Goal: Task Accomplishment & Management: Manage account settings

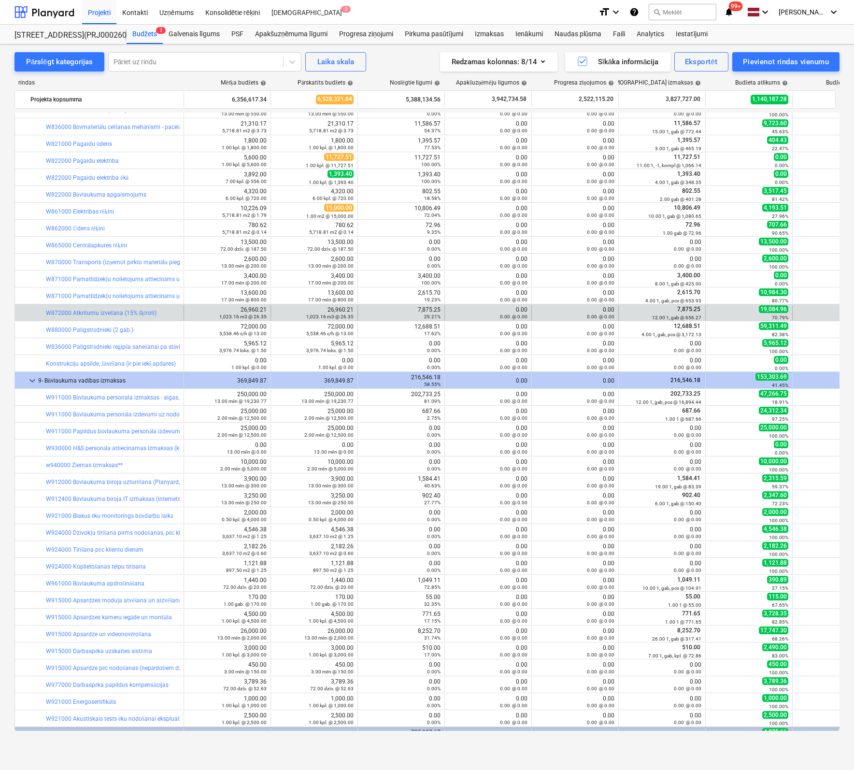
scroll to position [1528, 0]
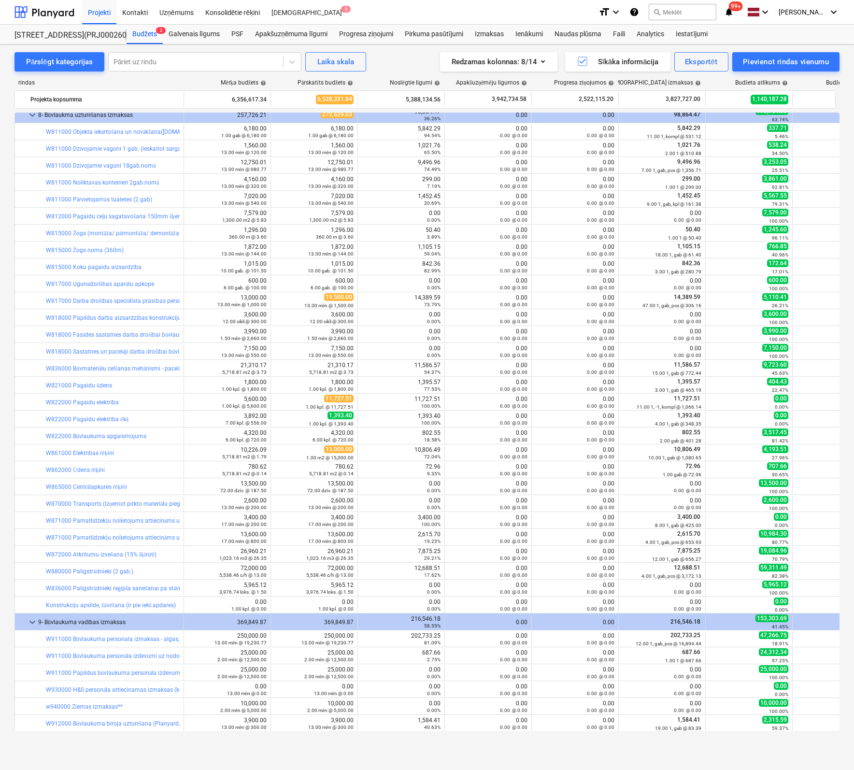
click at [11, 370] on div "Pārslēgt kategorijas Pāriet uz rindu Laika [PERSON_NAME] Redzamas kolonnas : 8/…" at bounding box center [427, 396] width 854 height 705
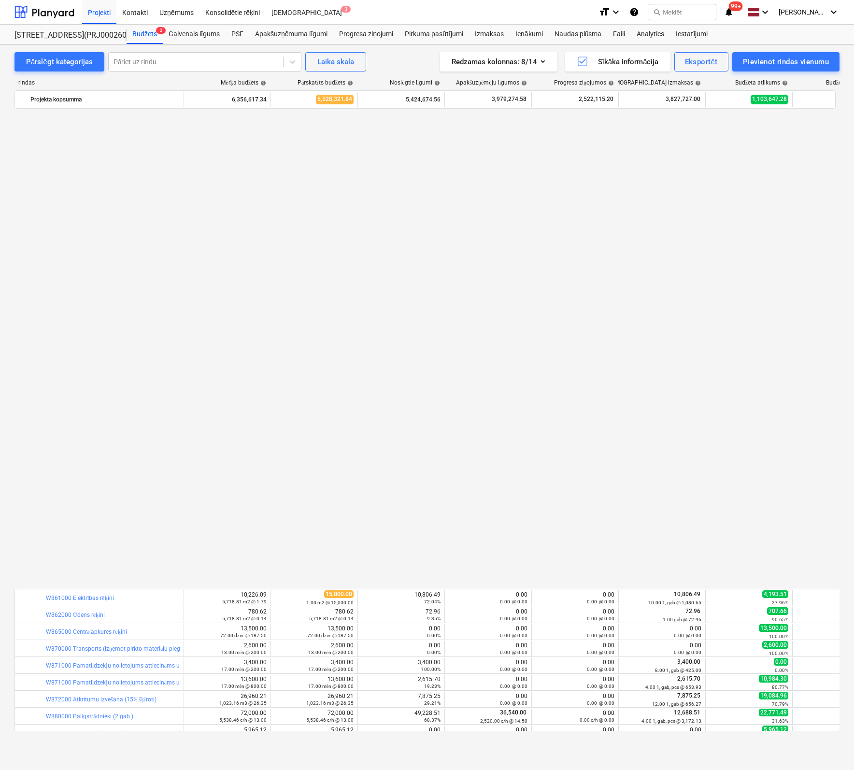
scroll to position [2348, 0]
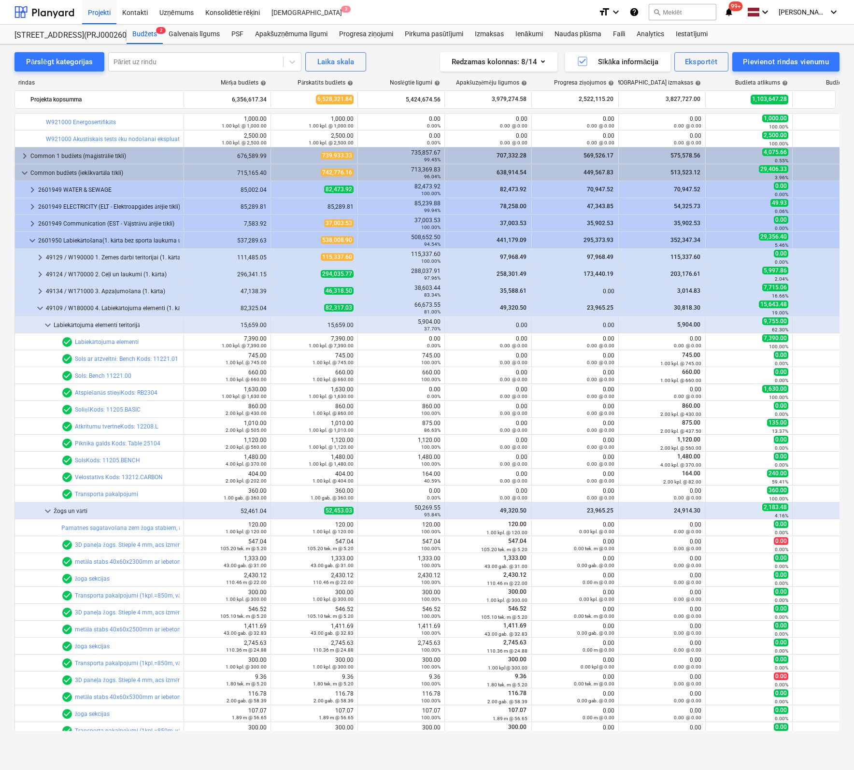
click at [6, 608] on div "Pārslēgt kategorijas Pāriet uz rindu Laika [PERSON_NAME] Redzamas kolonnas : 8/…" at bounding box center [427, 396] width 854 height 705
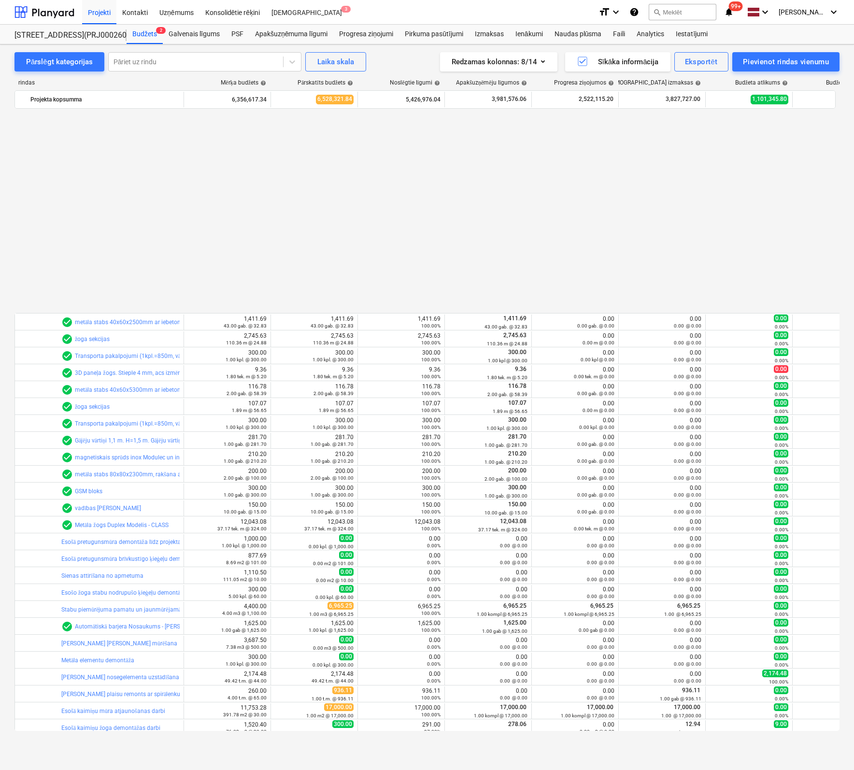
scroll to position [2880, 0]
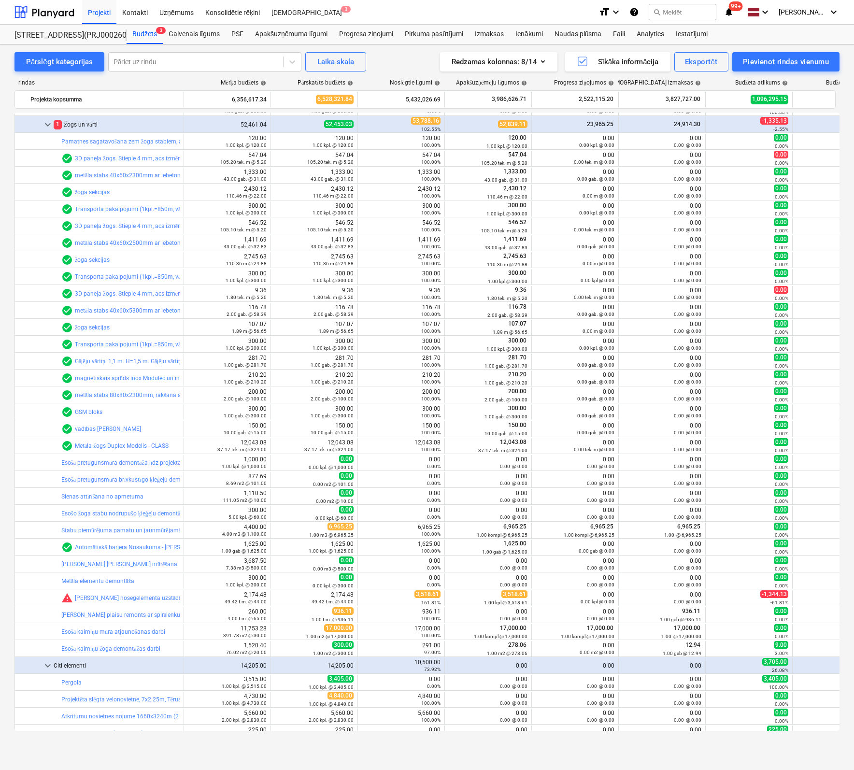
scroll to position [2880, 0]
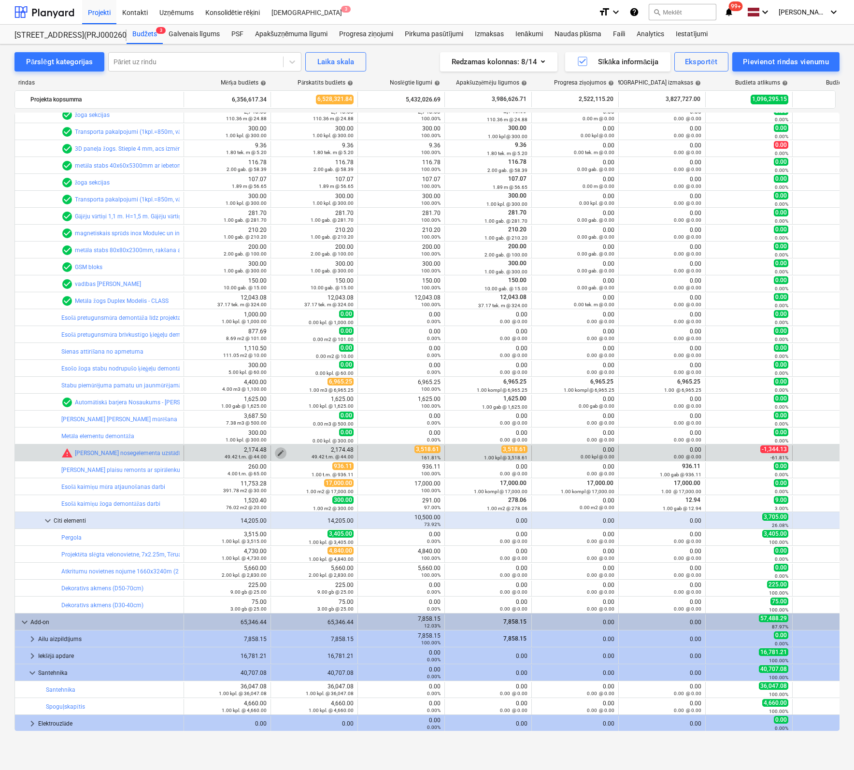
click at [278, 450] on span "edit" at bounding box center [281, 453] width 8 height 8
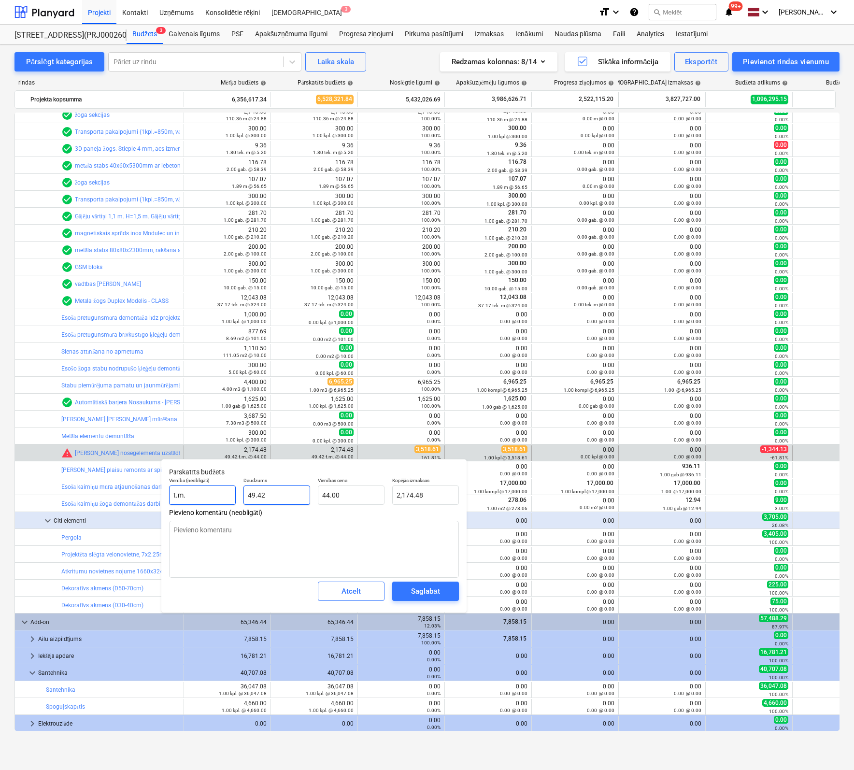
drag, startPoint x: 265, startPoint y: 497, endPoint x: 209, endPoint y: 499, distance: 56.1
click at [209, 499] on div "Vienība (neobligāti) t.m. Daudzums 49.42 Vienības cena 44.00 Kopējās izmaksas 2…" at bounding box center [313, 490] width 297 height 35
type input "1"
type textarea "x"
type input "44.00"
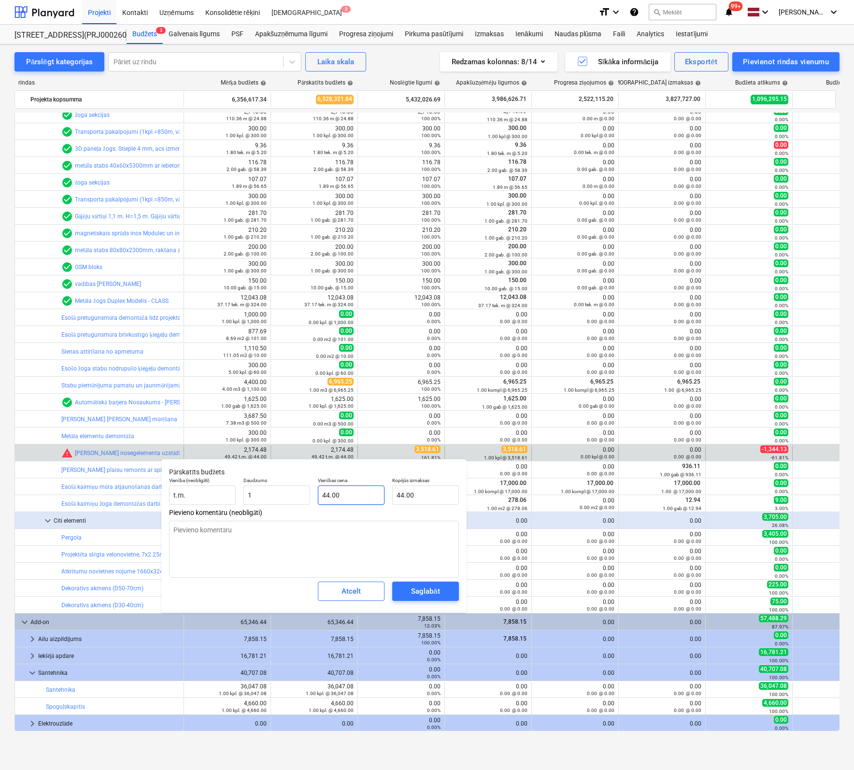
type input "1.00"
type input "44"
type textarea "x"
drag, startPoint x: 352, startPoint y: 498, endPoint x: 230, endPoint y: 511, distance: 122.8
click at [232, 511] on div "Pārskatīts budžets Vienība (neobligāti) t.m. Daudzums 1.00 Vienības cena 44 Kop…" at bounding box center [313, 536] width 305 height 154
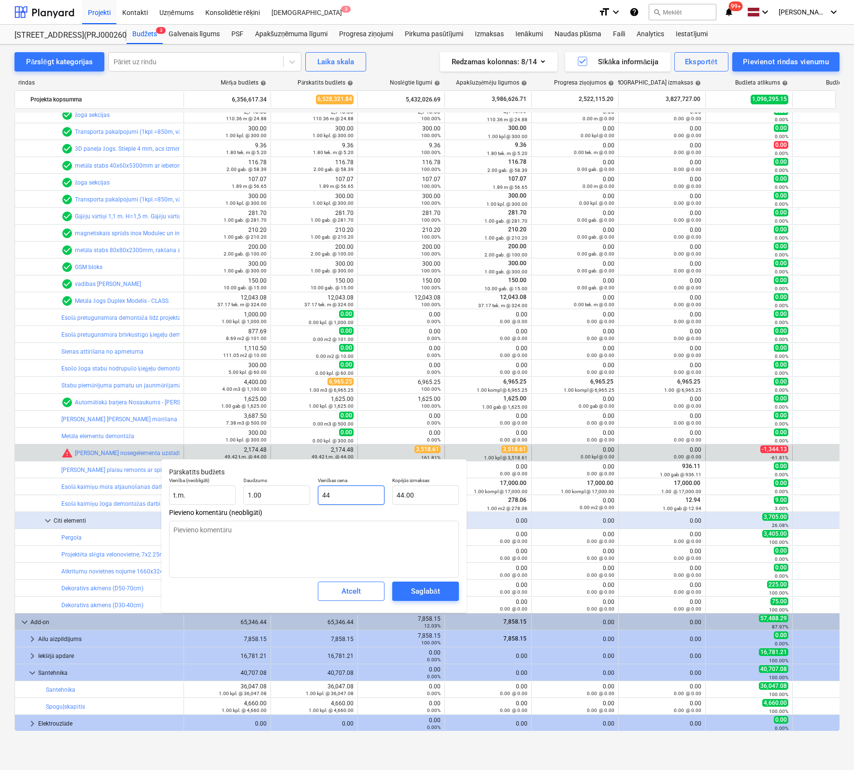
type input "1"
type textarea "x"
type input "1.00"
type input "13"
type textarea "x"
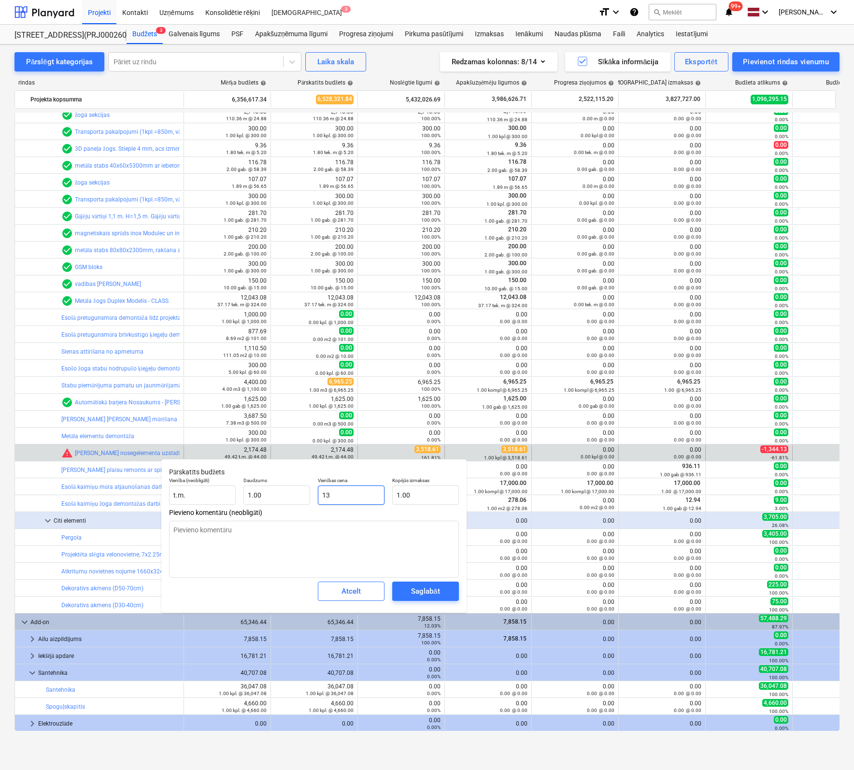
type input "13.00"
type input "1"
type textarea "x"
type input "1.00"
type textarea "x"
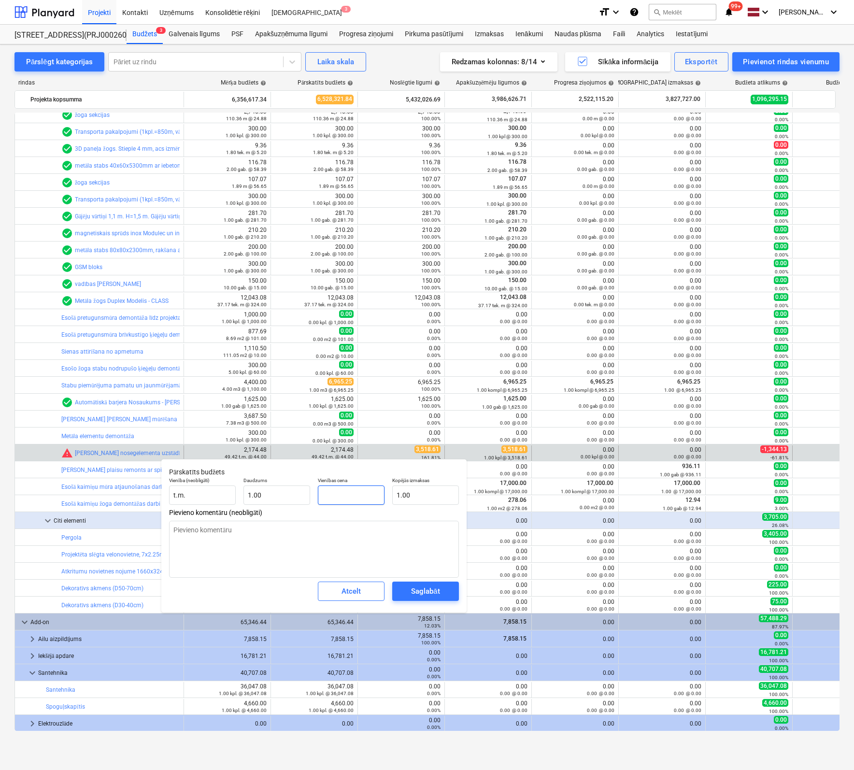
type input "0.00"
type input "3"
type textarea "x"
type input "3.00"
type input "35"
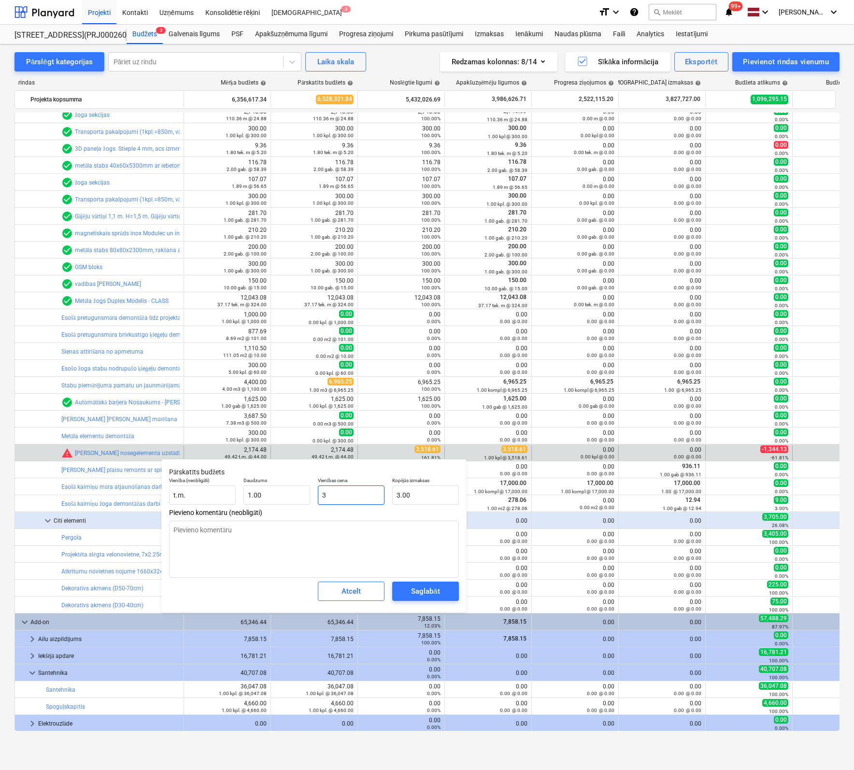
type textarea "x"
type input "35.00"
type input "351"
type textarea "x"
type input "351.00"
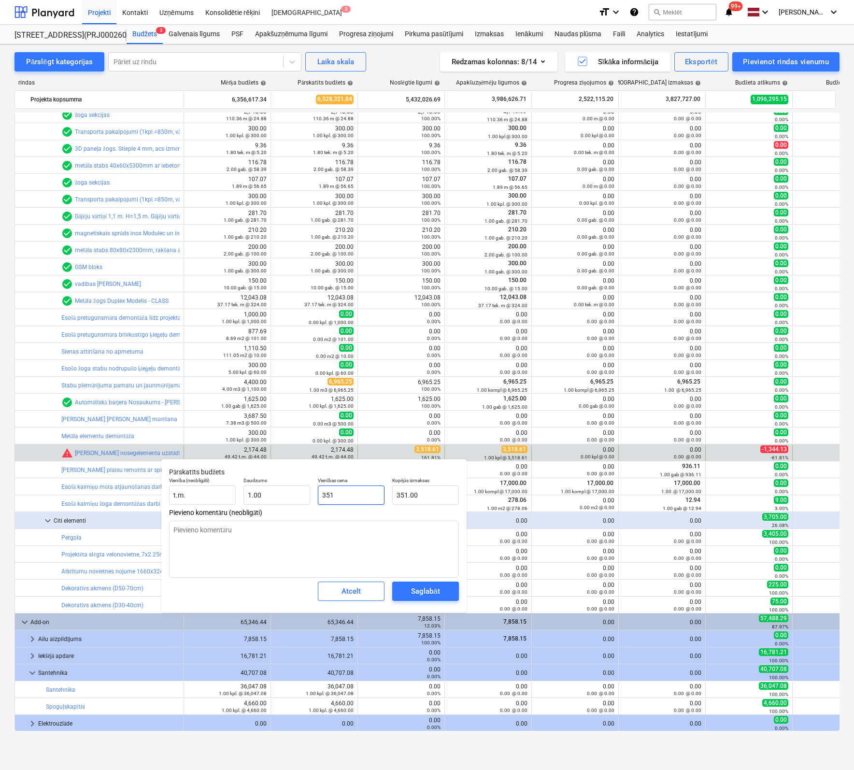
type input "3518"
type textarea "x"
type input "3,518.00"
type input "3518."
type textarea "x"
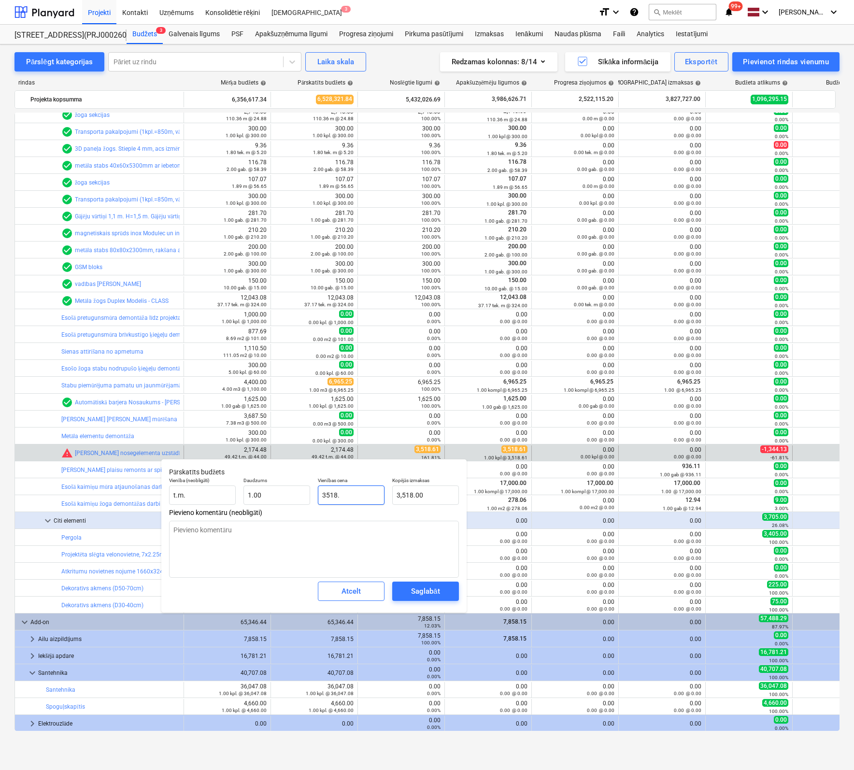
type input "3518.6"
type textarea "x"
type input "3,518.60"
type input "3518.61"
type textarea "x"
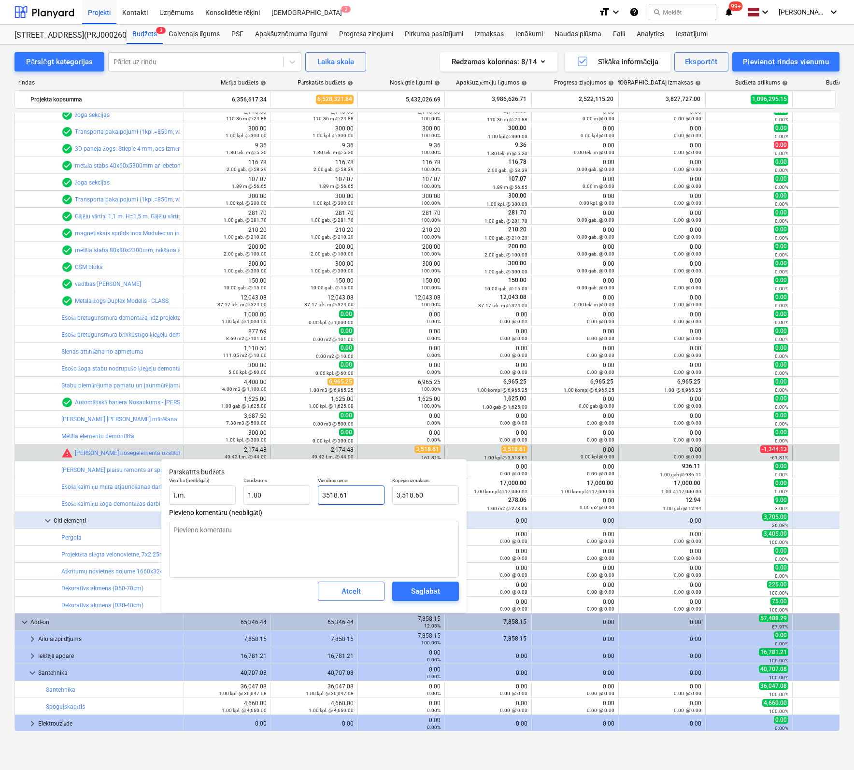
type input "3,518.61"
click at [421, 591] on div "Saglabāt" at bounding box center [425, 591] width 28 height 13
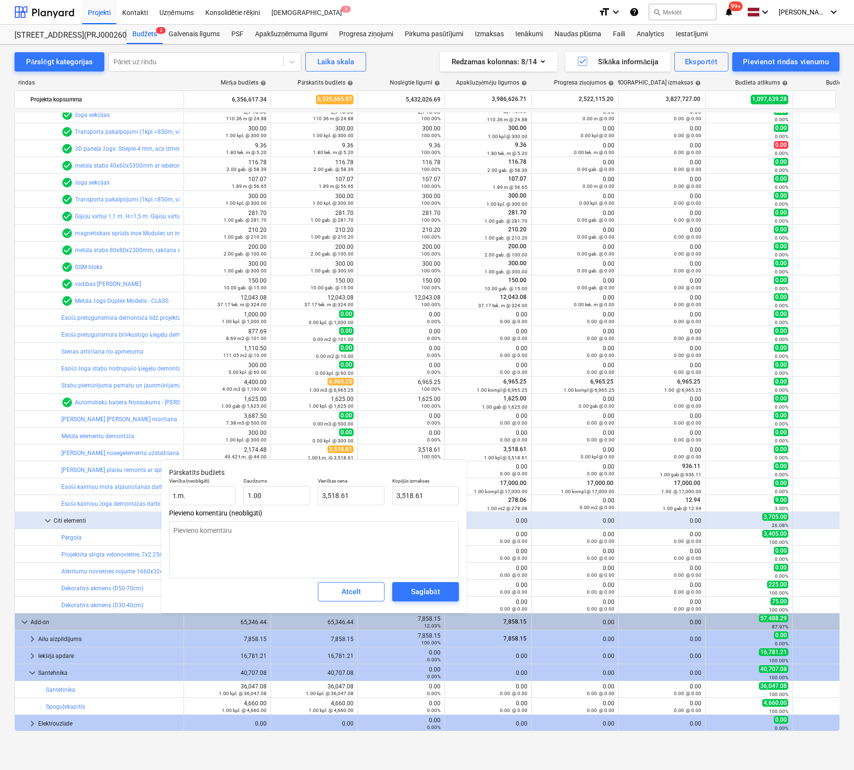
type textarea "x"
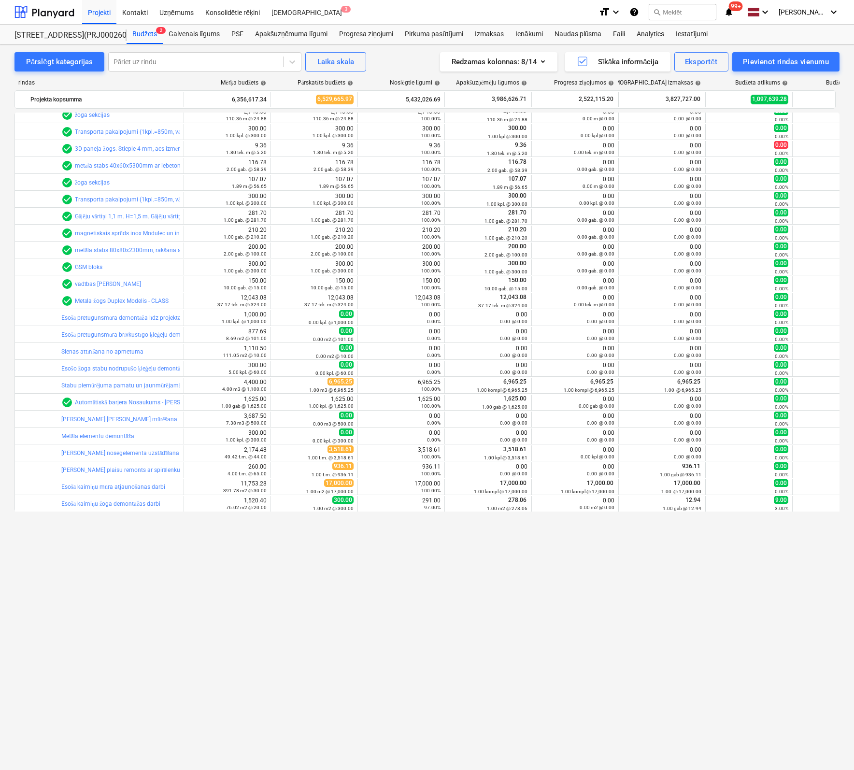
scroll to position [2638, 0]
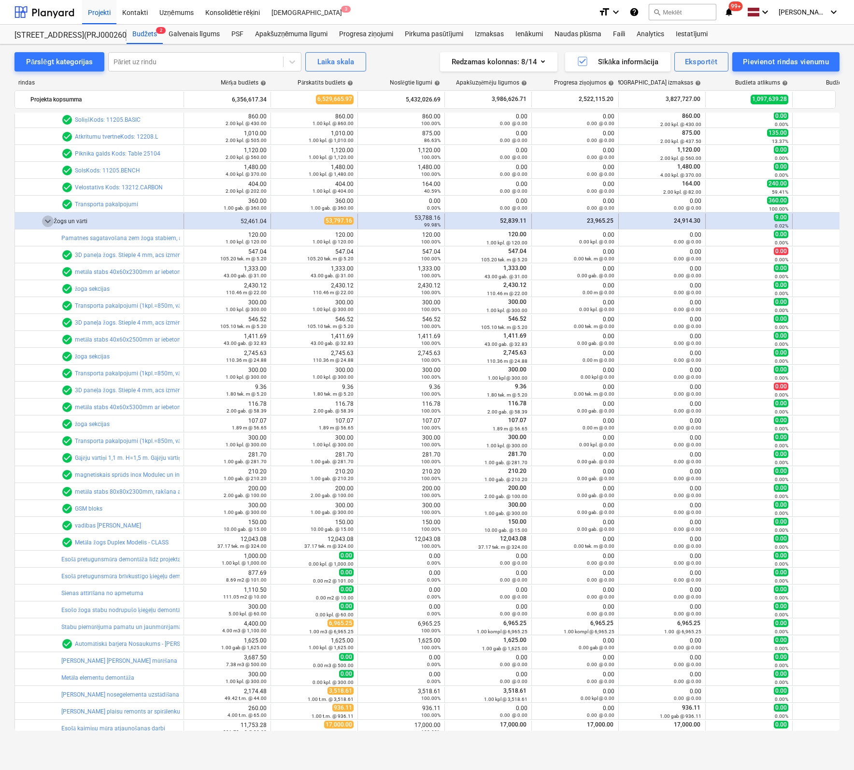
click at [49, 220] on span "keyboard_arrow_down" at bounding box center [48, 221] width 12 height 12
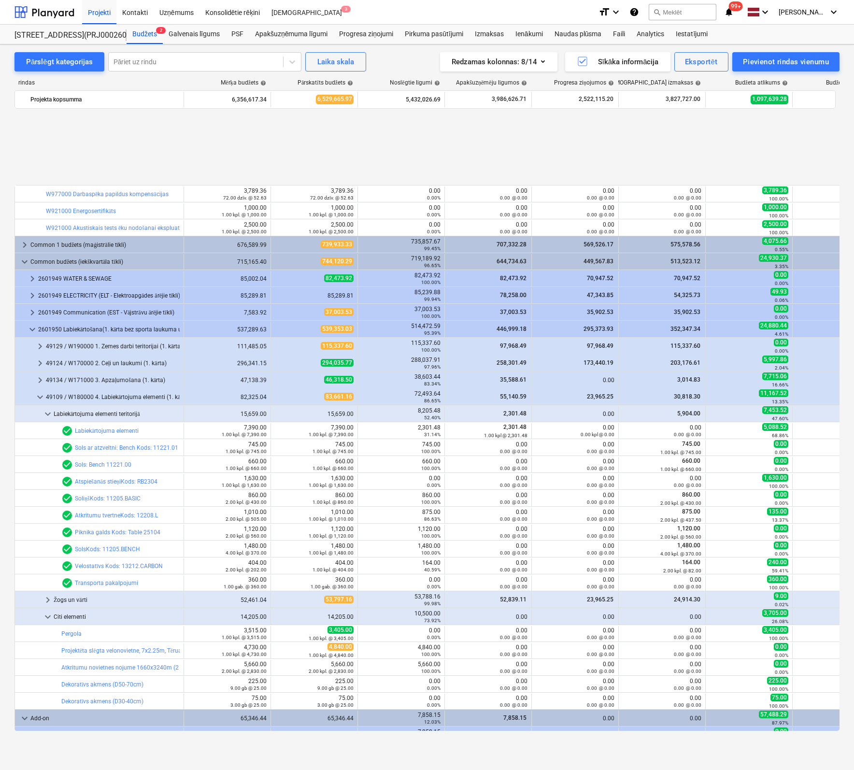
scroll to position [2356, 0]
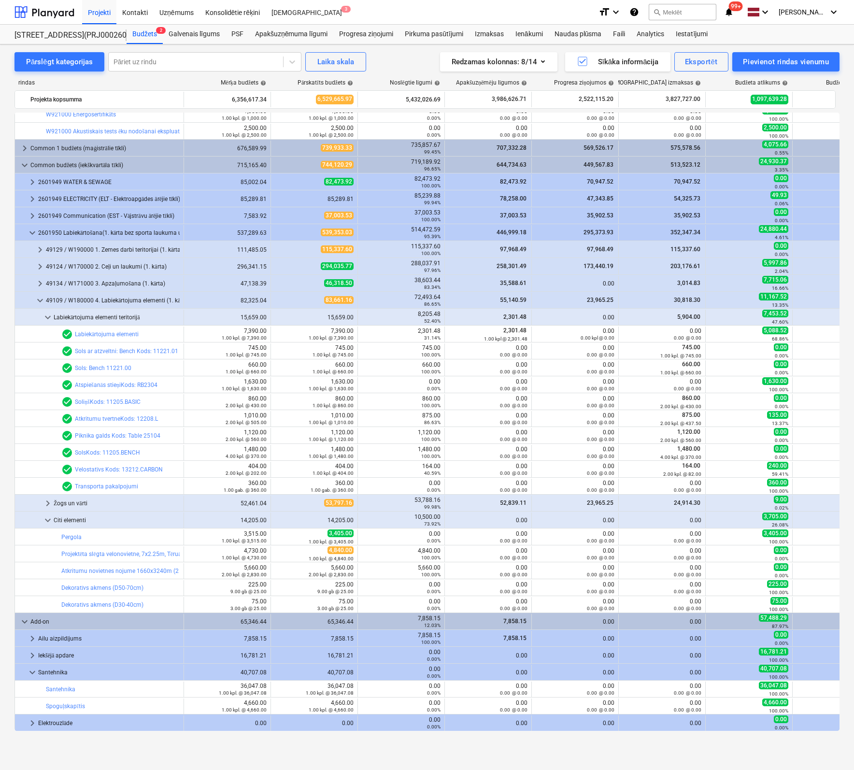
click at [8, 388] on div "Pārslēgt kategorijas Pāriet uz rindu Laika skala Redzamas kolonnas : 8/14 Sīkāk…" at bounding box center [427, 396] width 854 height 705
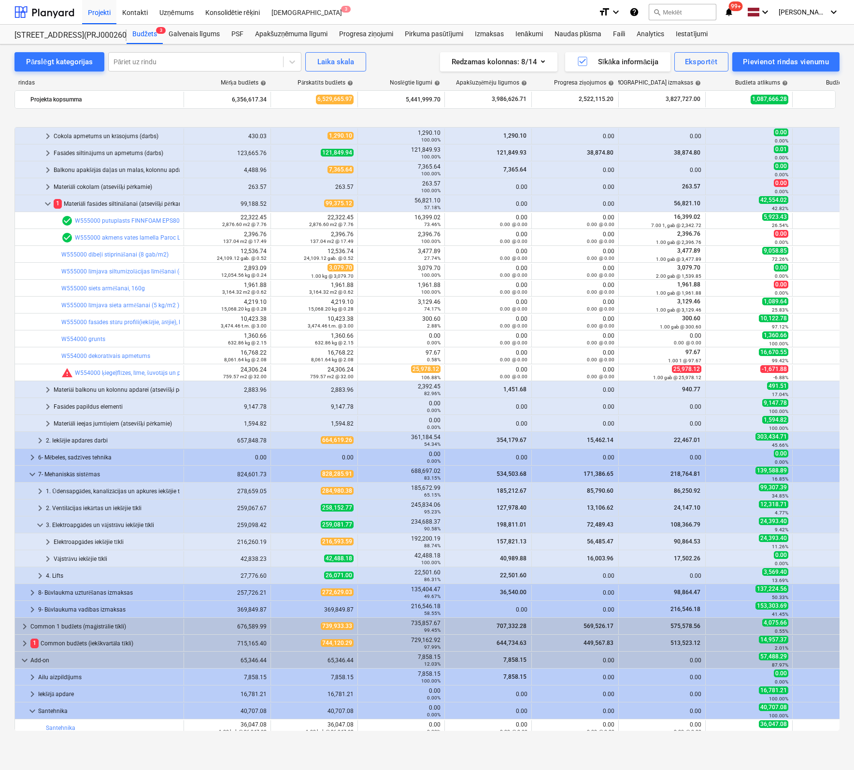
scroll to position [159, 0]
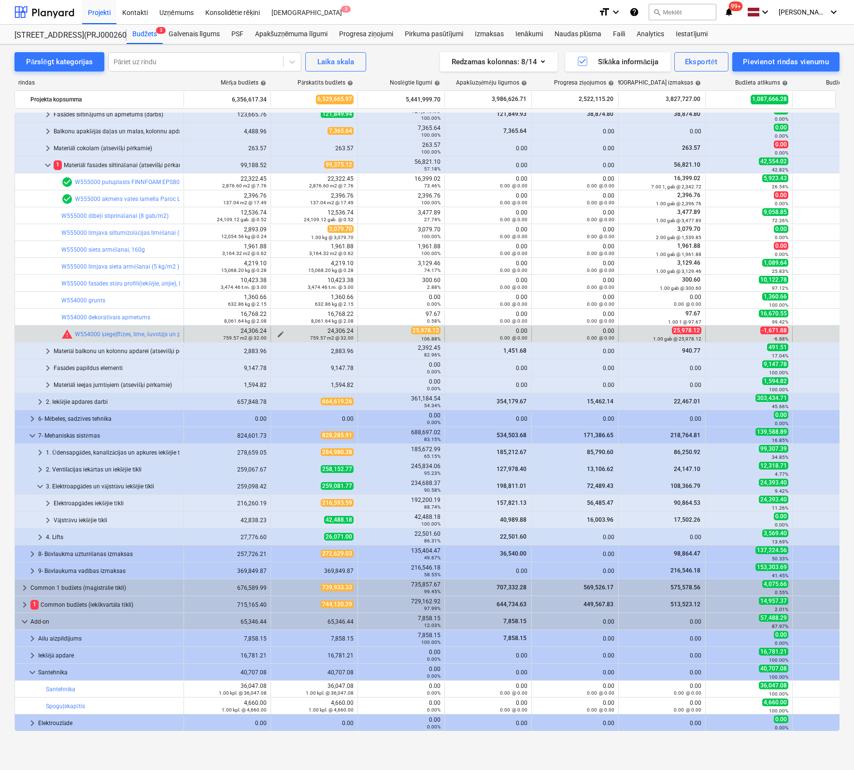
click at [280, 334] on div "759.57 m2 @ 32.00" at bounding box center [314, 337] width 79 height 7
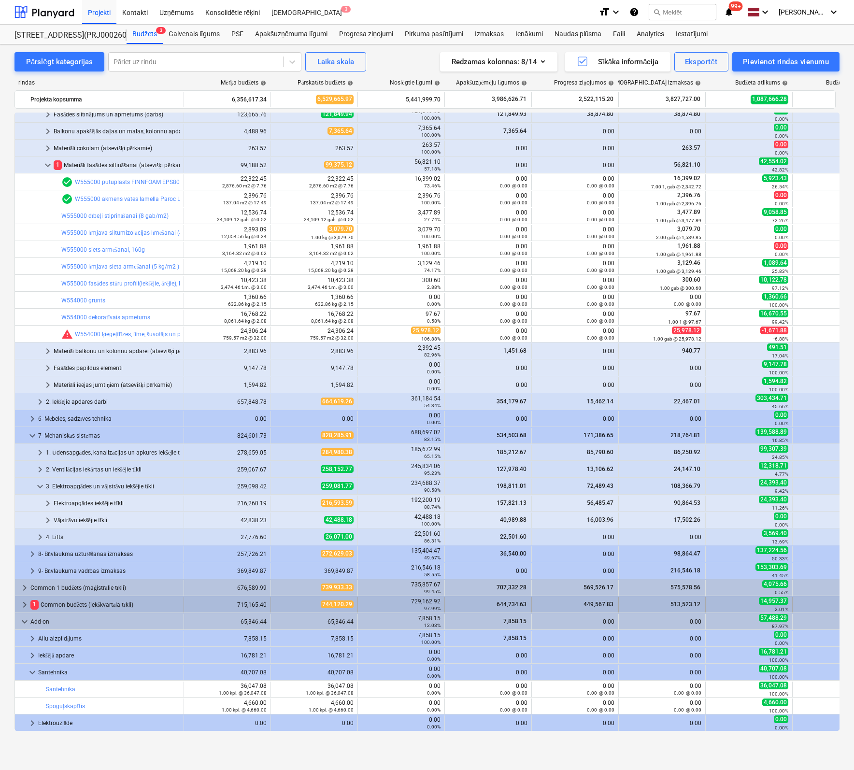
click at [24, 603] on span "keyboard_arrow_right" at bounding box center [25, 605] width 12 height 12
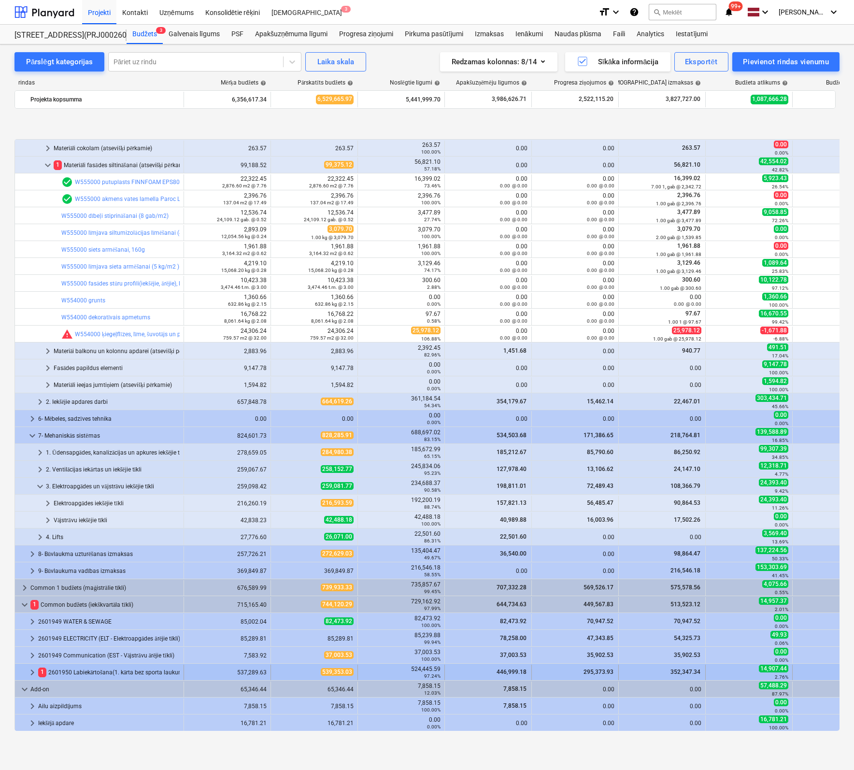
scroll to position [208, 0]
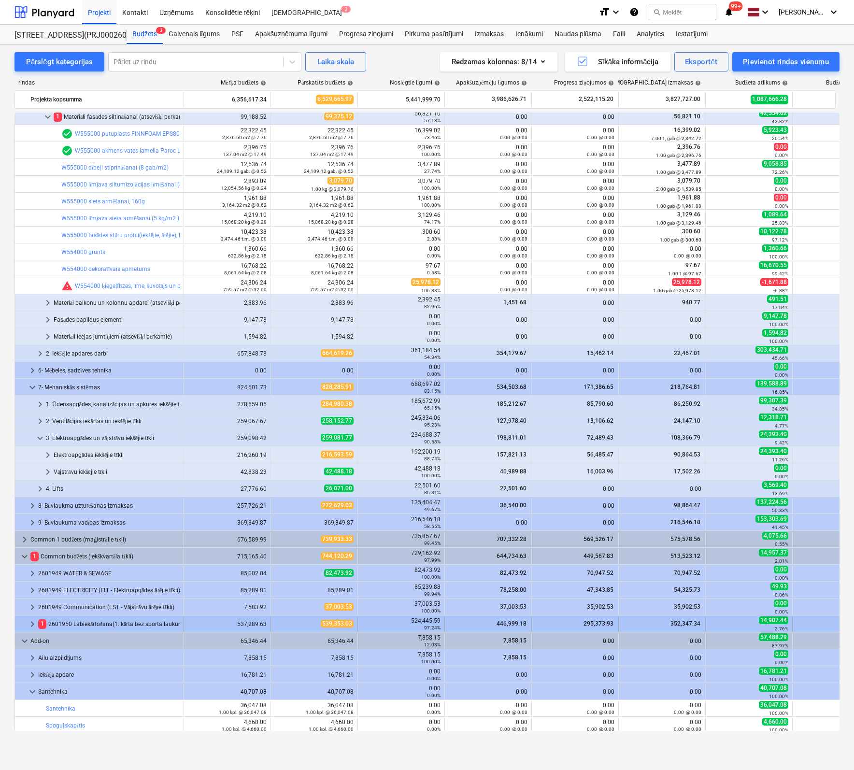
click at [30, 625] on span "keyboard_arrow_right" at bounding box center [33, 624] width 12 height 12
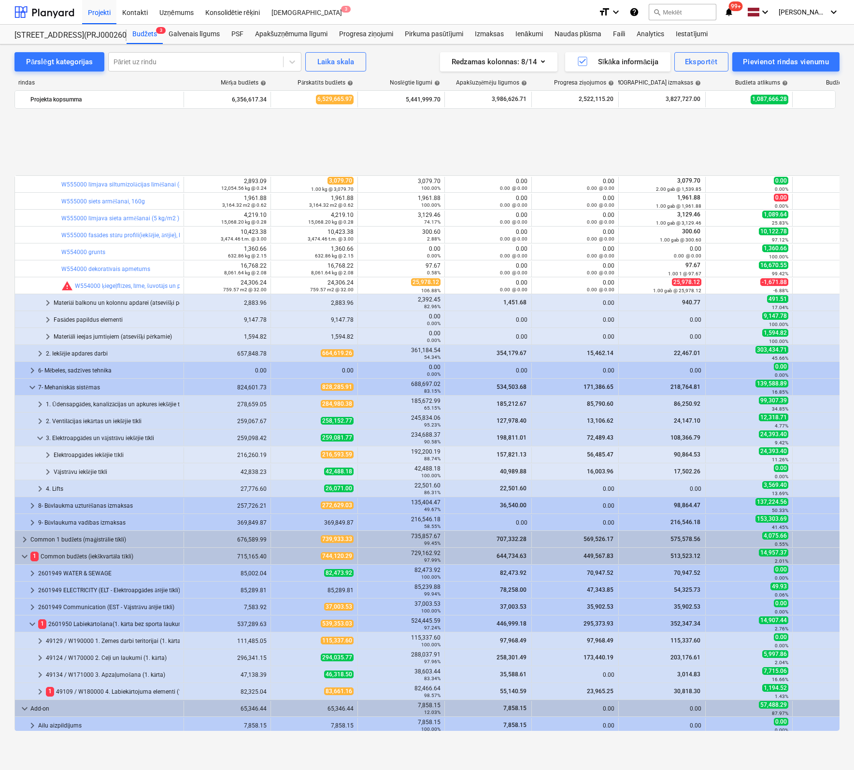
scroll to position [295, 0]
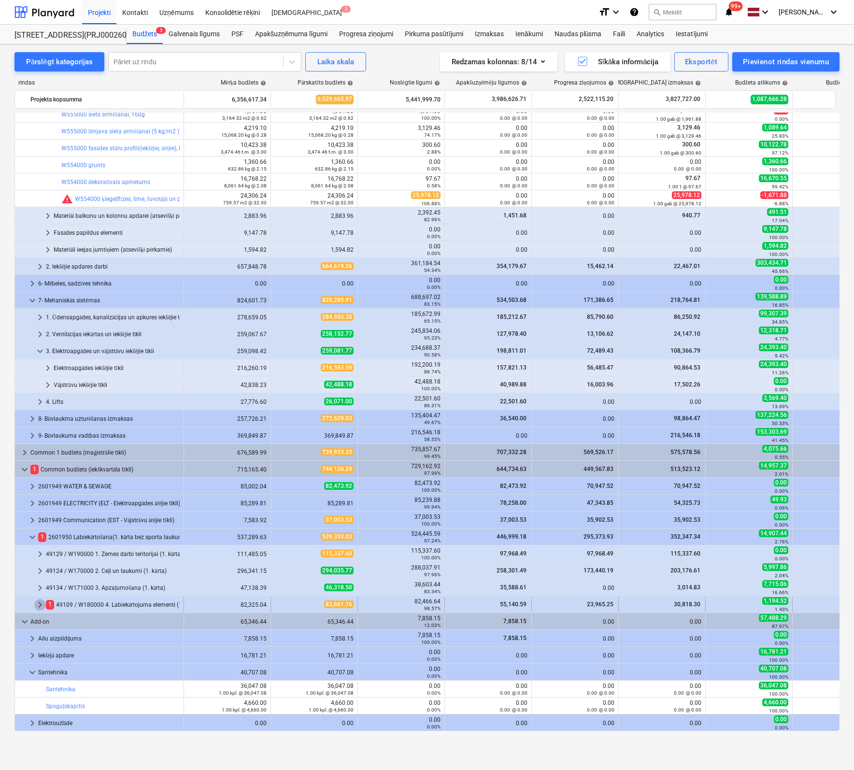
click at [40, 604] on span "keyboard_arrow_right" at bounding box center [40, 605] width 12 height 12
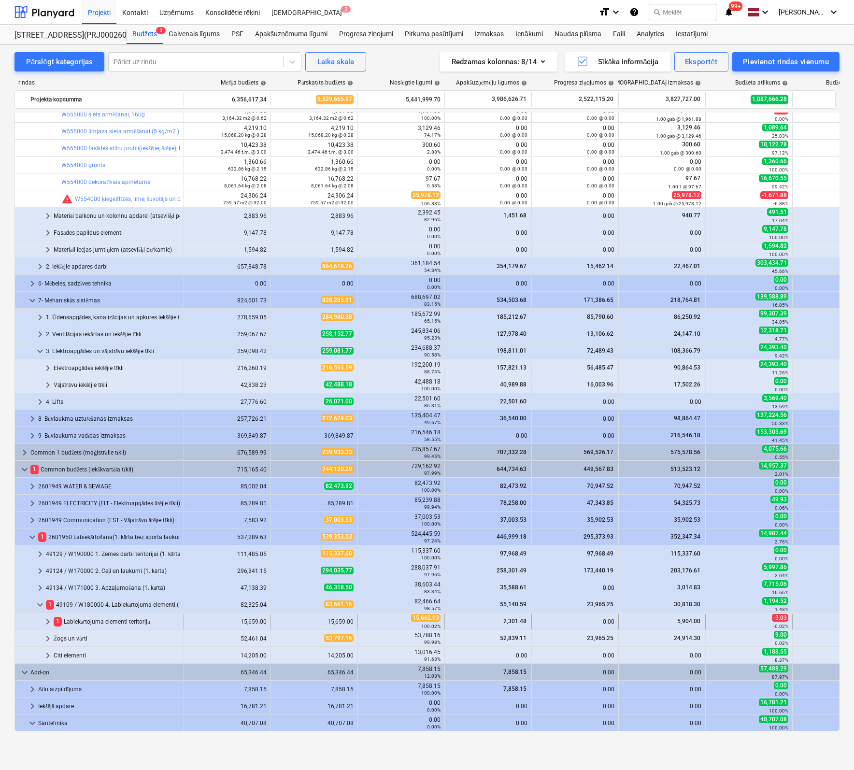
scroll to position [345, 0]
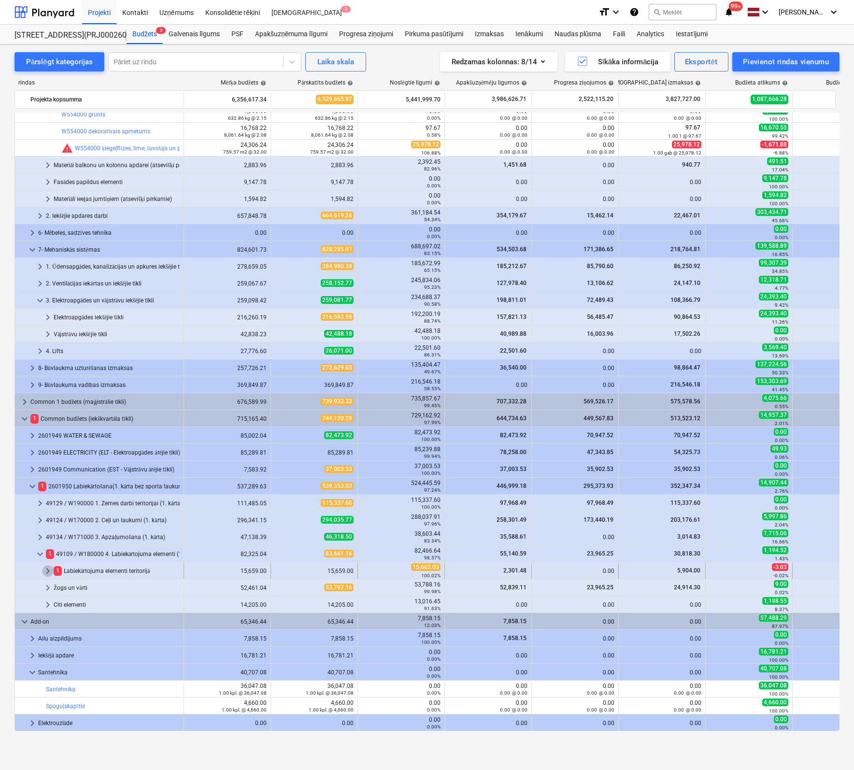
click at [46, 567] on span "keyboard_arrow_right" at bounding box center [48, 571] width 12 height 12
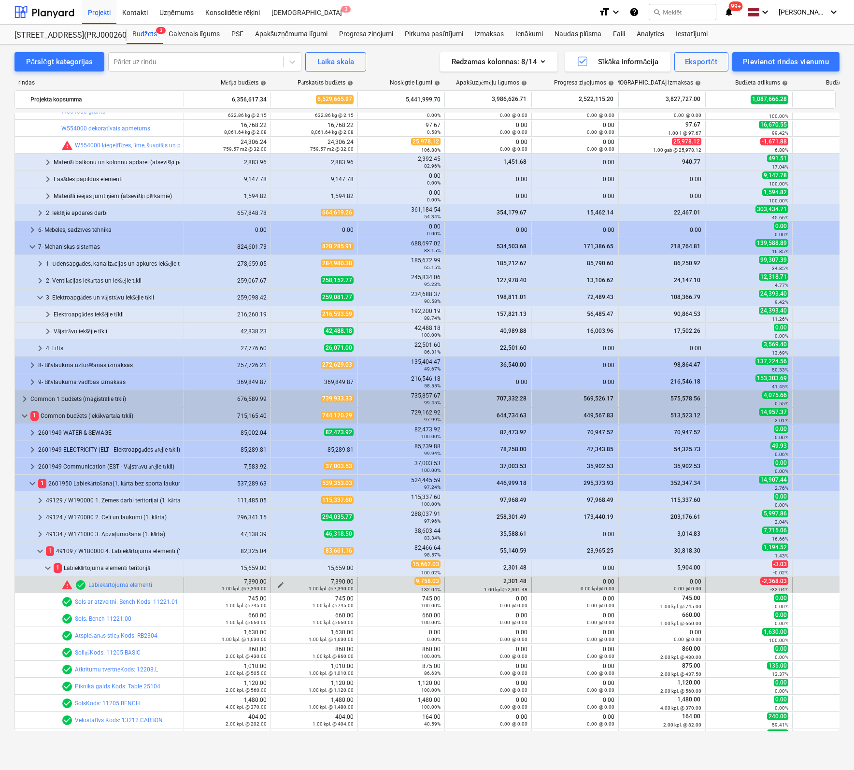
scroll to position [514, 0]
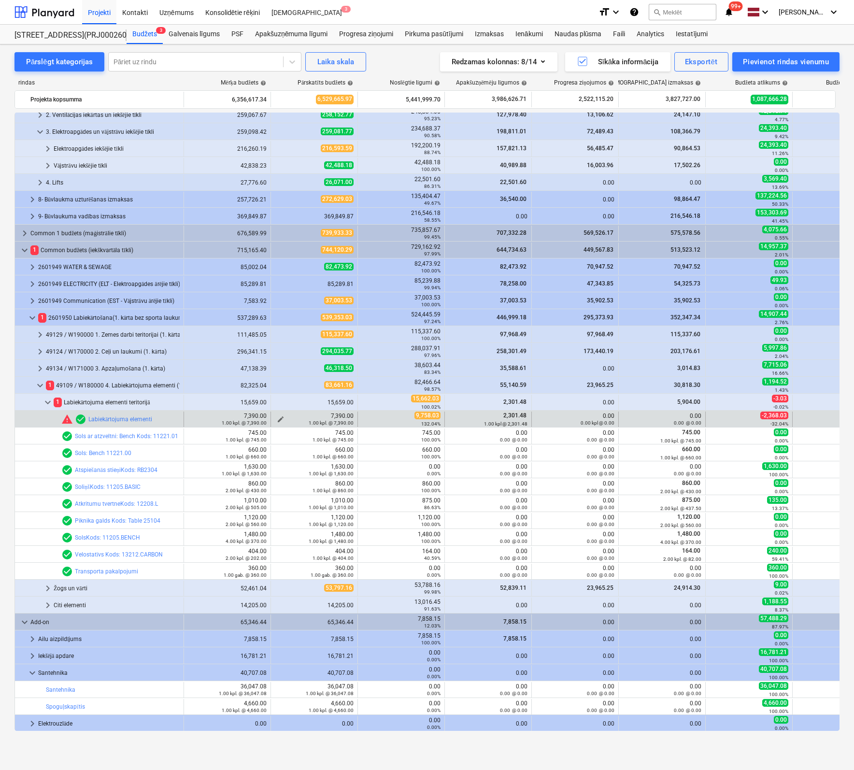
click at [281, 419] on div "1.00 kpl. @ 7,390.00" at bounding box center [314, 422] width 79 height 7
click at [282, 415] on span "edit" at bounding box center [281, 419] width 8 height 8
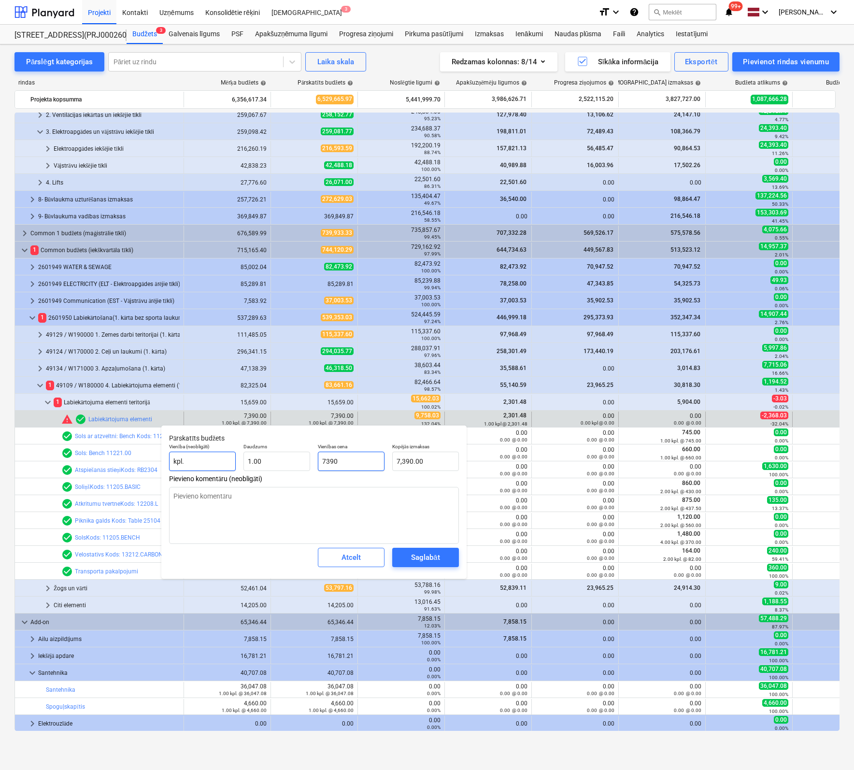
drag, startPoint x: 350, startPoint y: 462, endPoint x: 229, endPoint y: 460, distance: 120.2
click at [231, 460] on div "Vienība (neobligāti) kpl. Daudzums 1.00 Vienības cena 7390 Kopējās izmaksas 7,3…" at bounding box center [313, 456] width 297 height 35
type input "9"
type textarea "x"
type input "9.00"
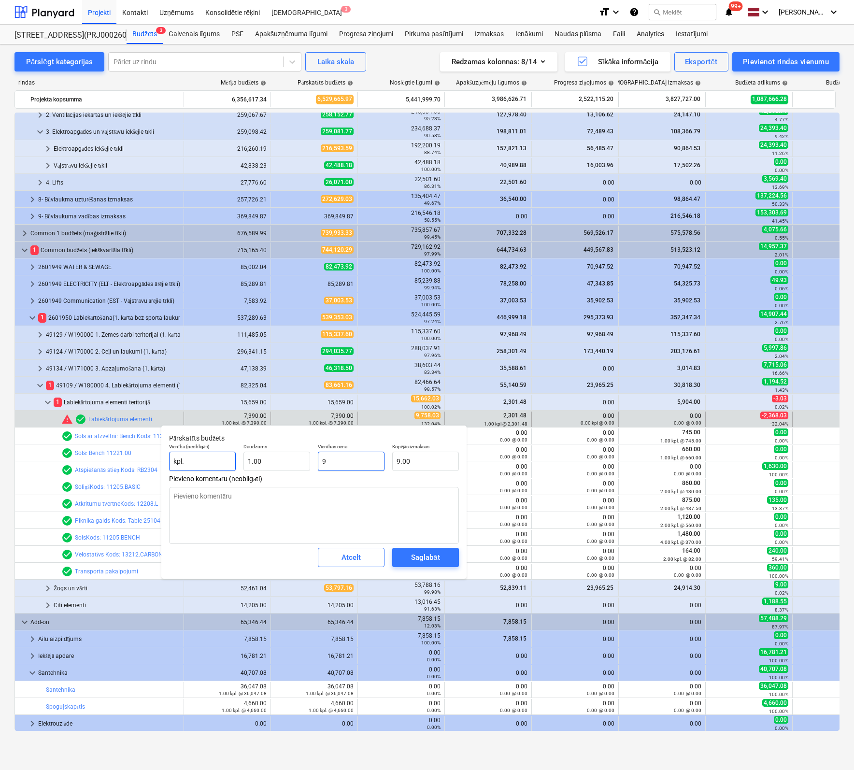
type input "97"
type textarea "x"
type input "97.00"
type input "975"
type textarea "x"
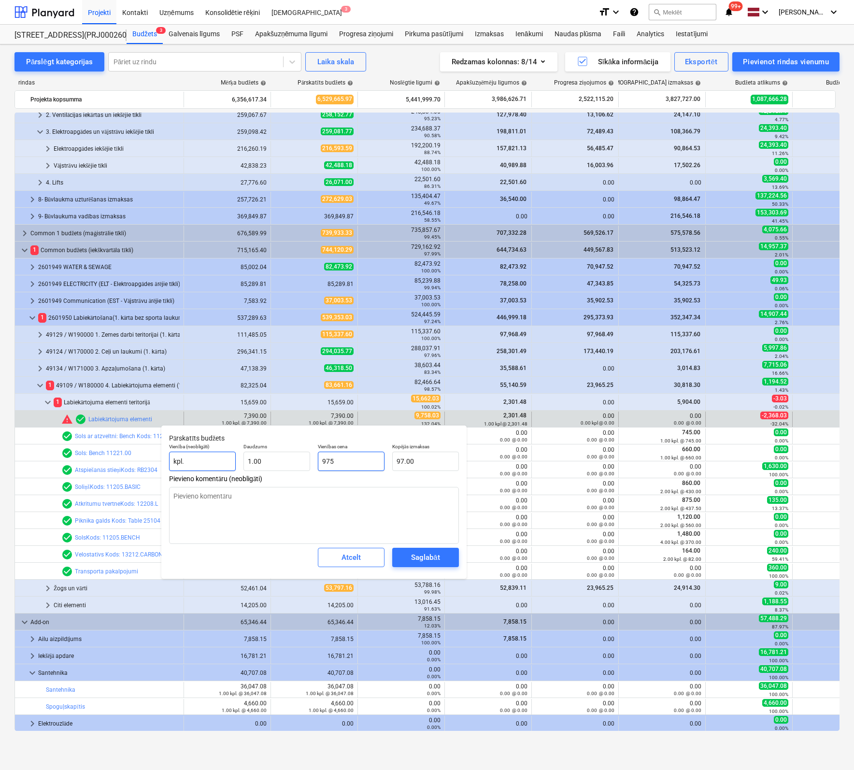
type input "975.00"
type input "9758"
type textarea "x"
type input "9,758.00"
type input "9758."
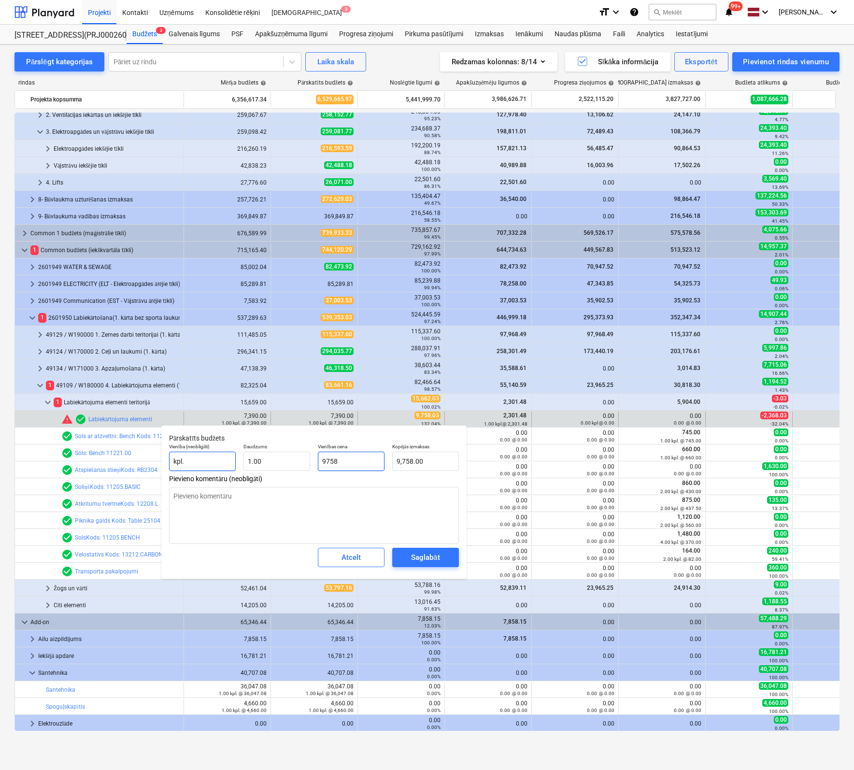
type textarea "x"
type input "9758.0"
type textarea "x"
type input "9758.03"
type textarea "x"
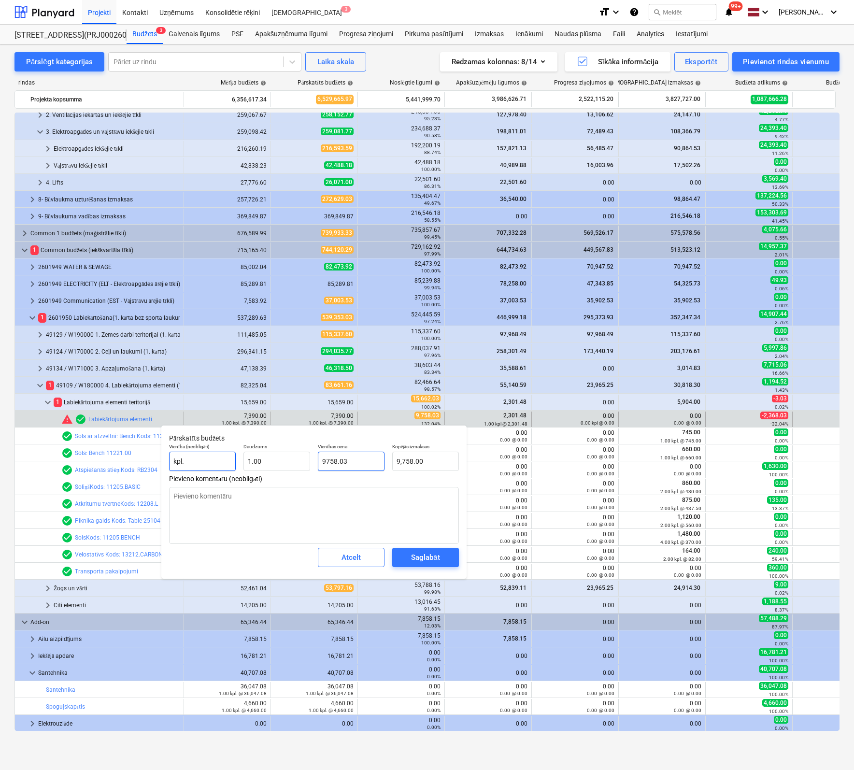
type input "9,758.03"
click at [420, 558] on div "Saglabāt" at bounding box center [425, 557] width 28 height 13
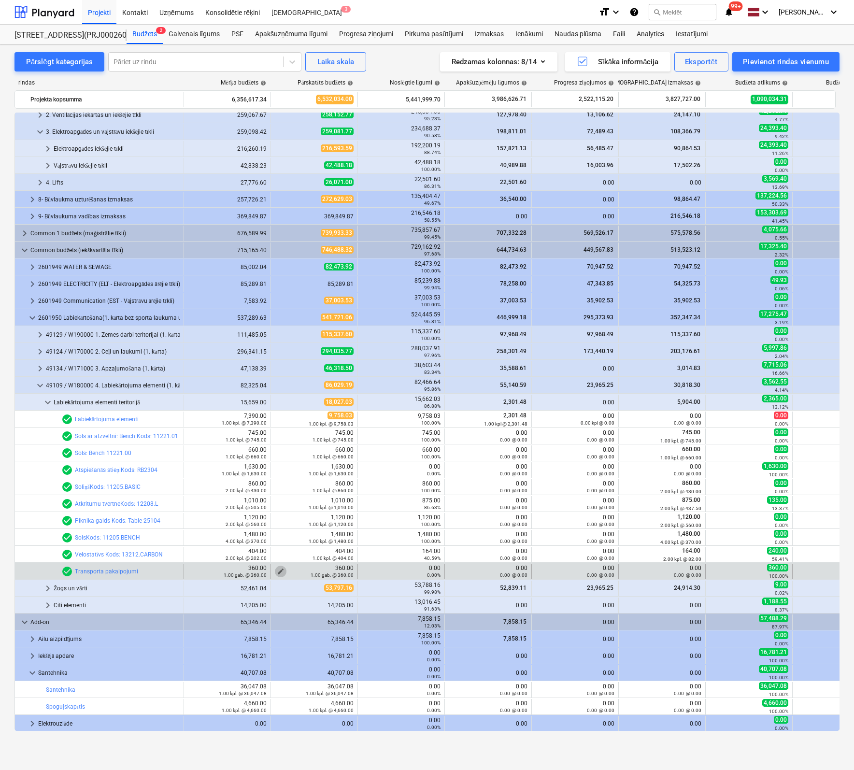
click at [281, 568] on span "edit" at bounding box center [281, 571] width 8 height 8
type textarea "x"
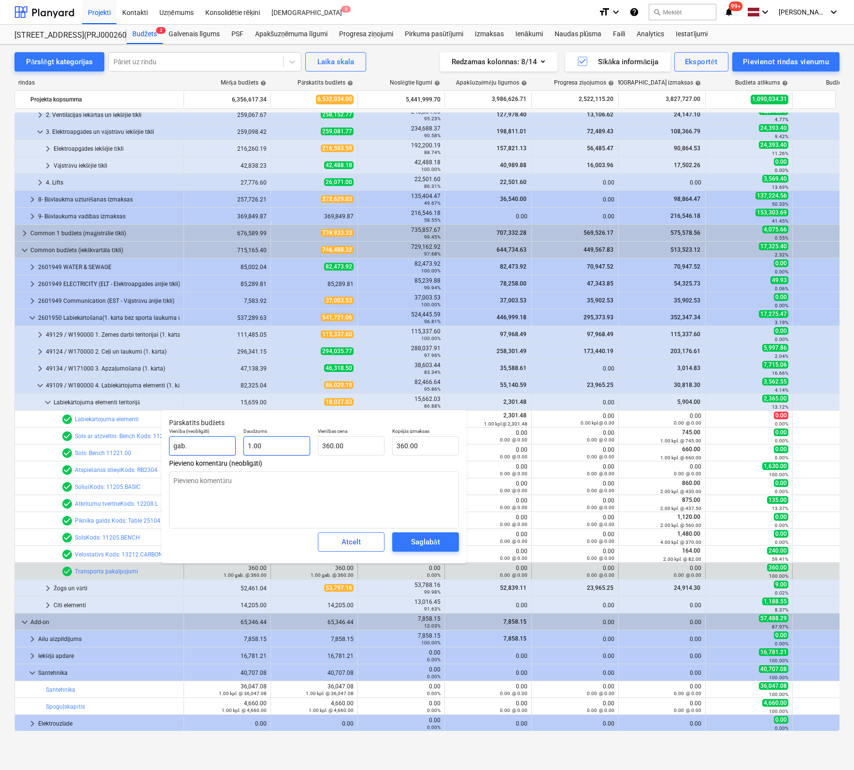
type input "1"
click at [211, 450] on div "Vienība (neobligāti) gab. Daudzums 1 Vienības cena 360.00 Kopējās izmaksas 360.…" at bounding box center [313, 441] width 297 height 35
type textarea "x"
type input "0"
type input "0.00"
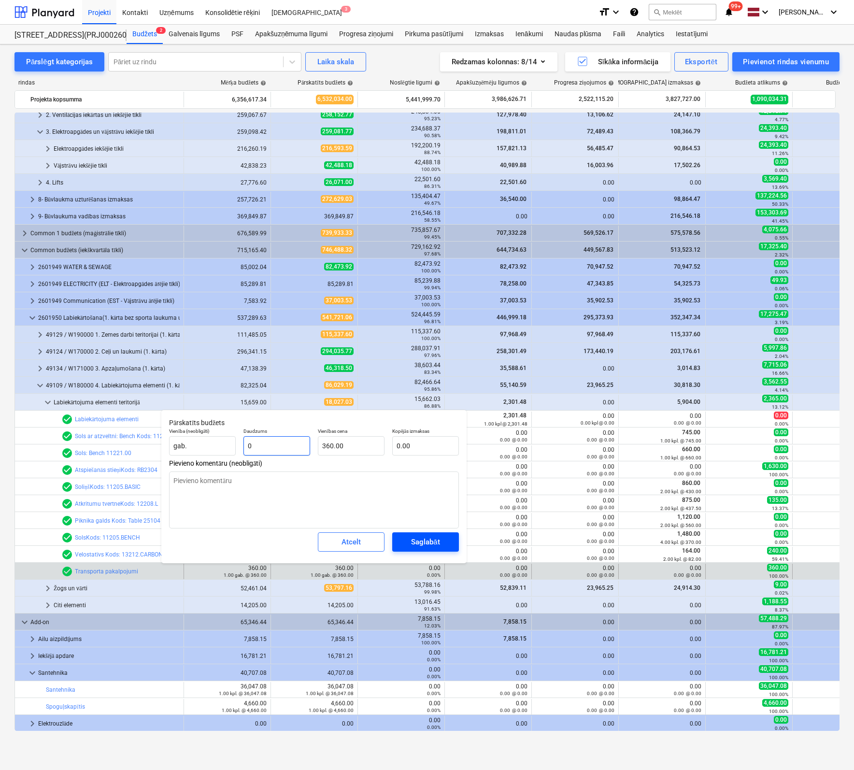
type input "0"
type textarea "x"
type input "0.00"
click at [433, 541] on div "Saglabāt" at bounding box center [425, 541] width 28 height 13
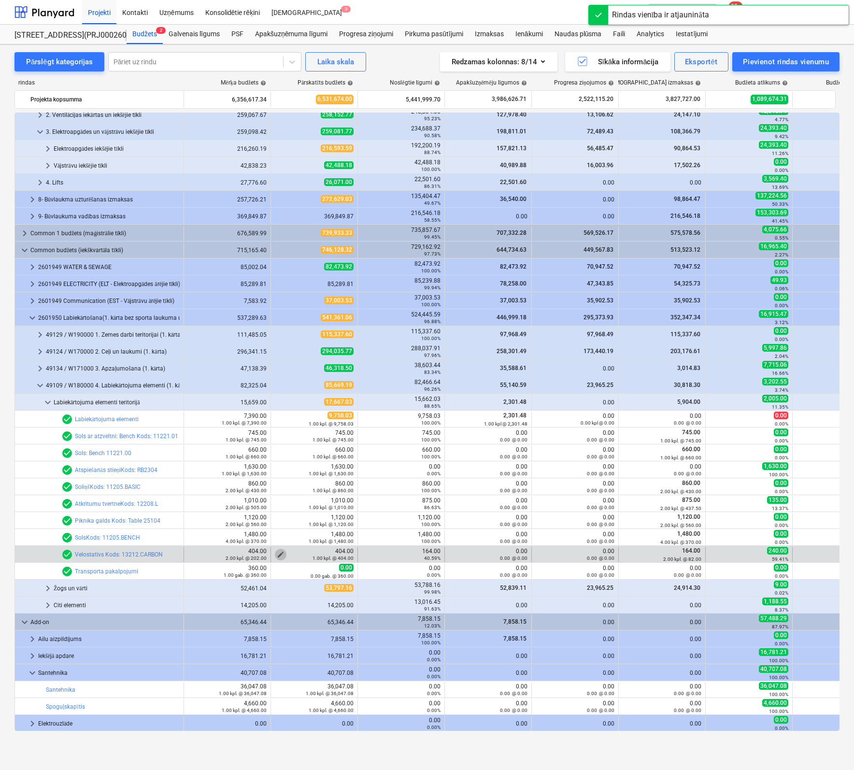
click at [280, 551] on span "edit" at bounding box center [281, 554] width 8 height 8
type textarea "x"
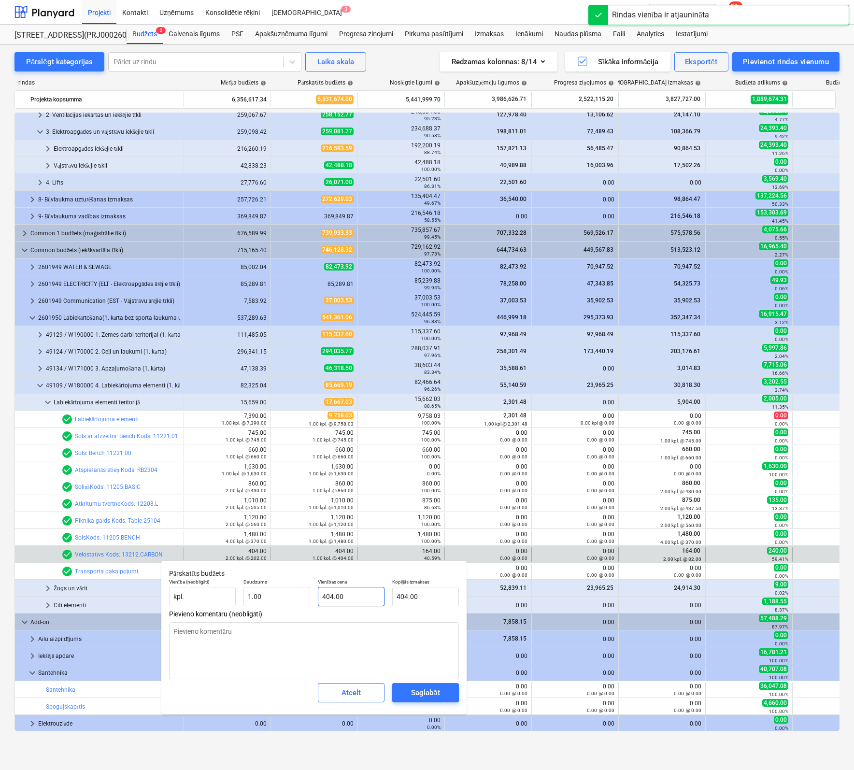
type input "404"
drag, startPoint x: 347, startPoint y: 595, endPoint x: 265, endPoint y: 601, distance: 81.8
click at [265, 601] on div "Vienība (neobligāti) kpl. Daudzums 1.00 Vienības cena 404 Kopējās izmaksas 404.…" at bounding box center [313, 592] width 297 height 35
type textarea "x"
type input "1"
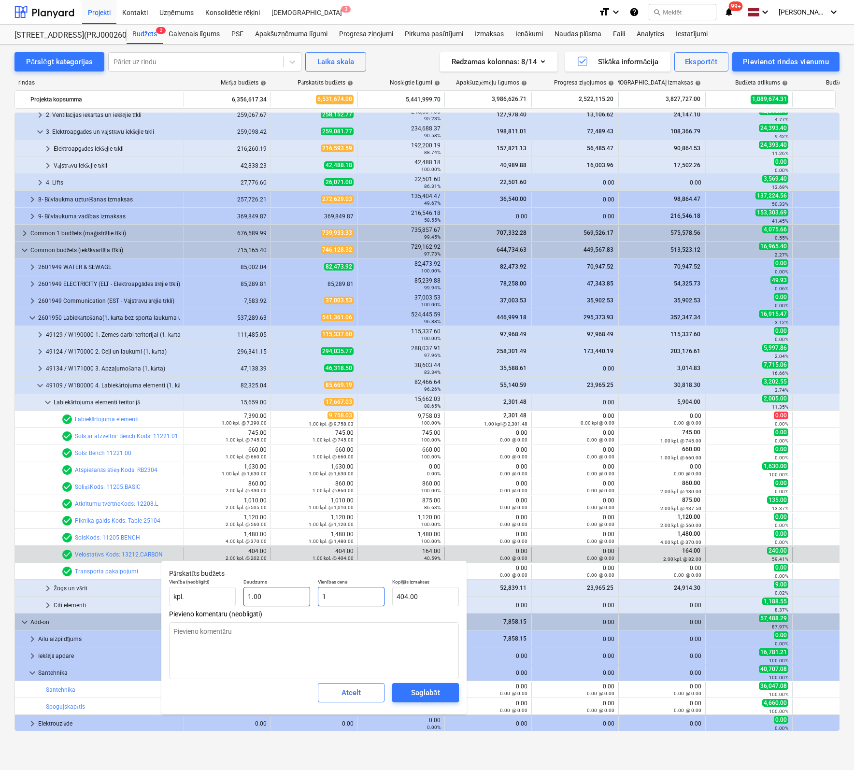
type input "1.00"
type textarea "x"
type input "16"
type input "16.00"
type textarea "x"
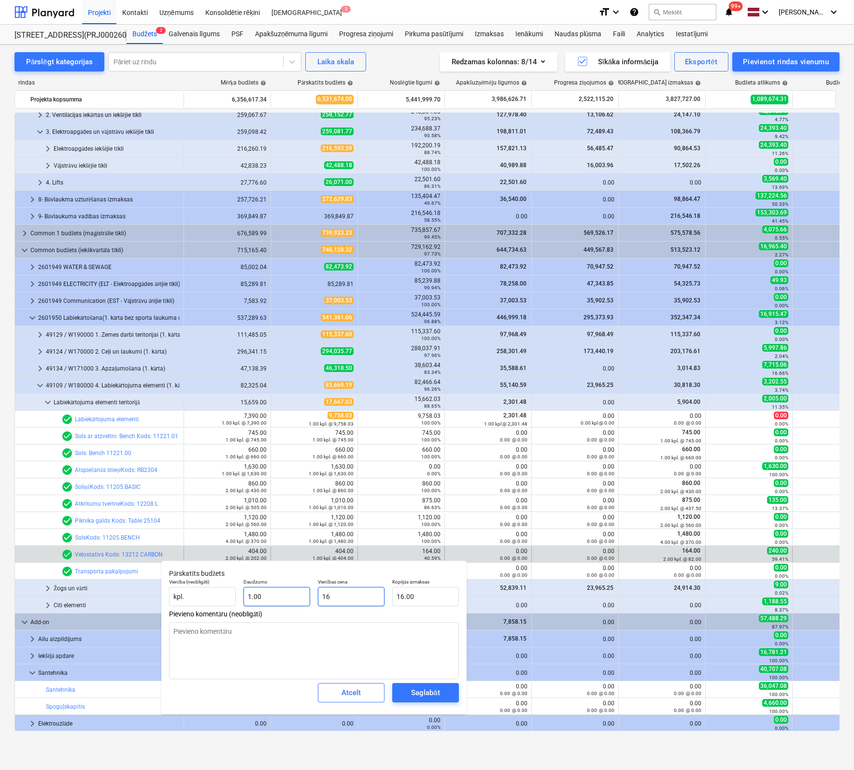
type input "164"
type input "164.00"
type input "164"
type textarea "x"
type input "164.00"
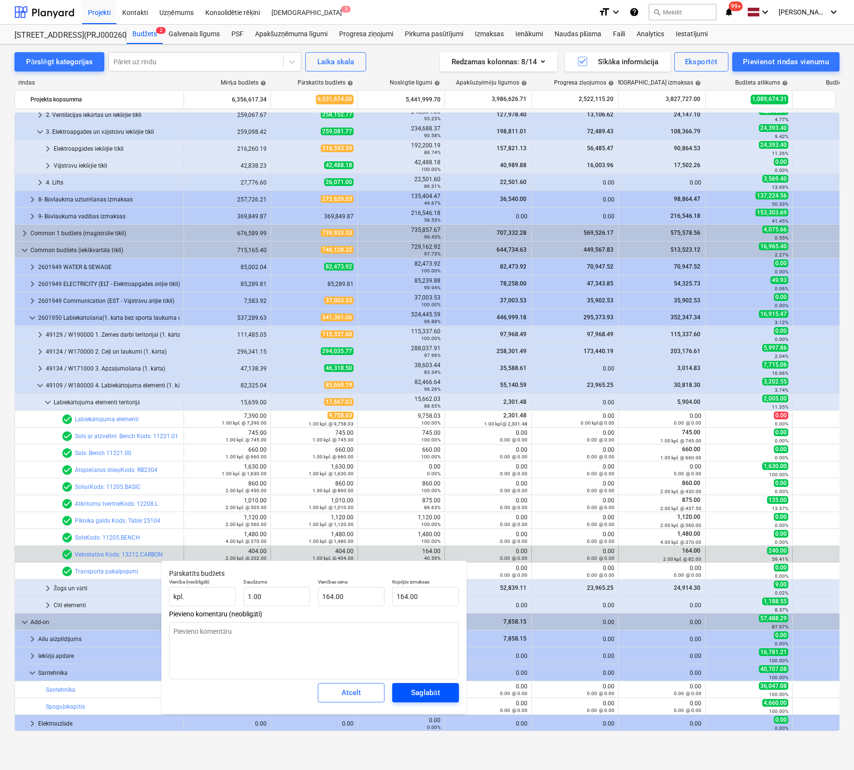
click at [422, 688] on div "Saglabāt" at bounding box center [425, 692] width 28 height 13
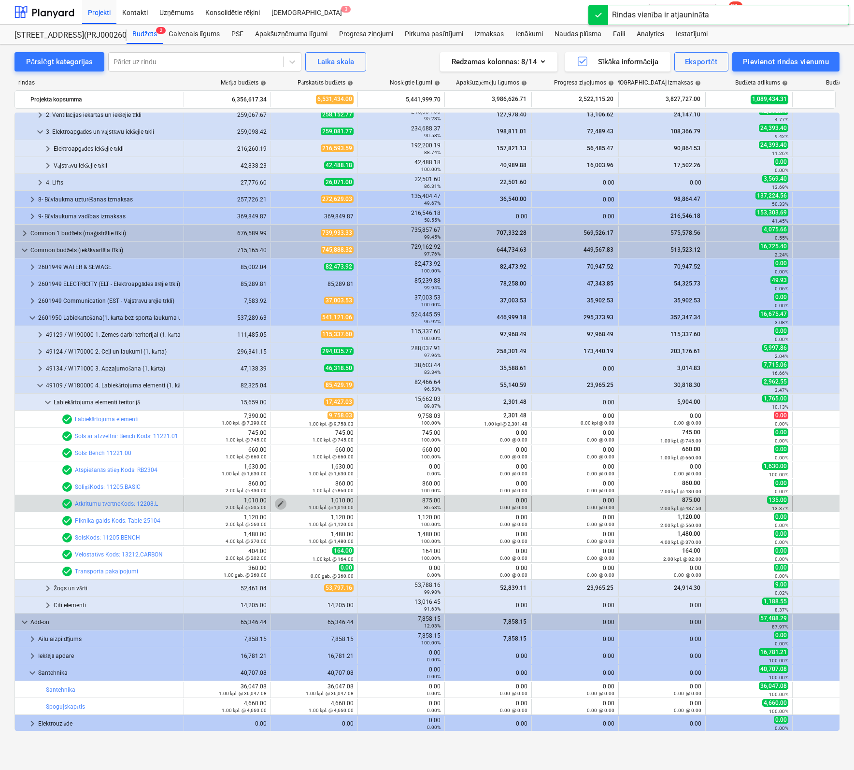
click at [282, 500] on span "edit" at bounding box center [281, 504] width 8 height 8
type textarea "x"
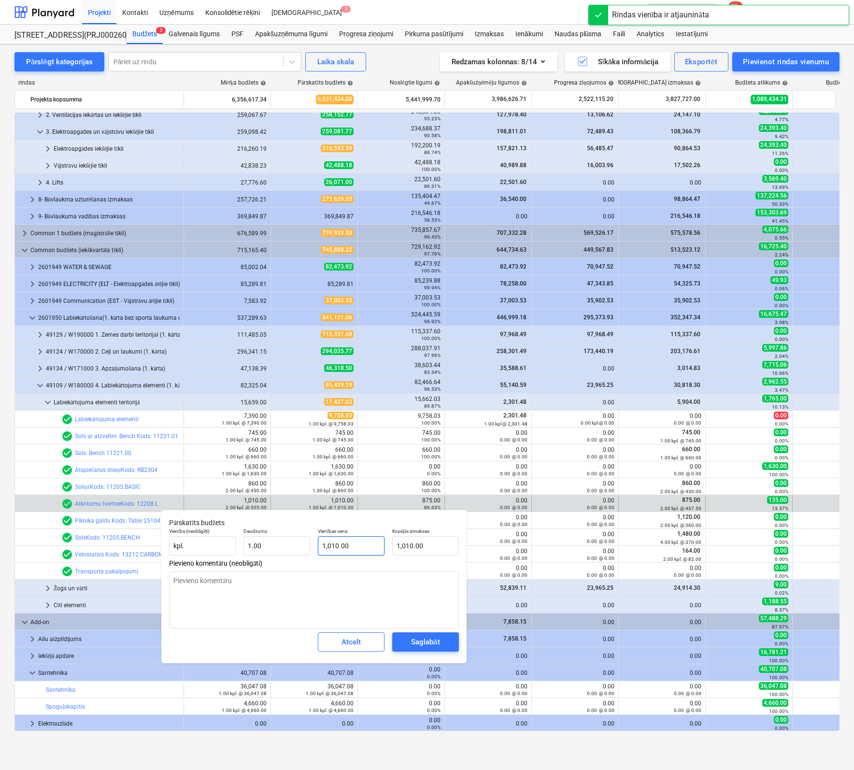
type input "1010"
drag, startPoint x: 344, startPoint y: 547, endPoint x: 187, endPoint y: 570, distance: 158.1
click at [187, 570] on div "Pārskatīts budžets Vienība (neobligāti) kpl. Daudzums 1.00 Vienības cena 1010 K…" at bounding box center [313, 586] width 305 height 154
type textarea "x"
type input "8"
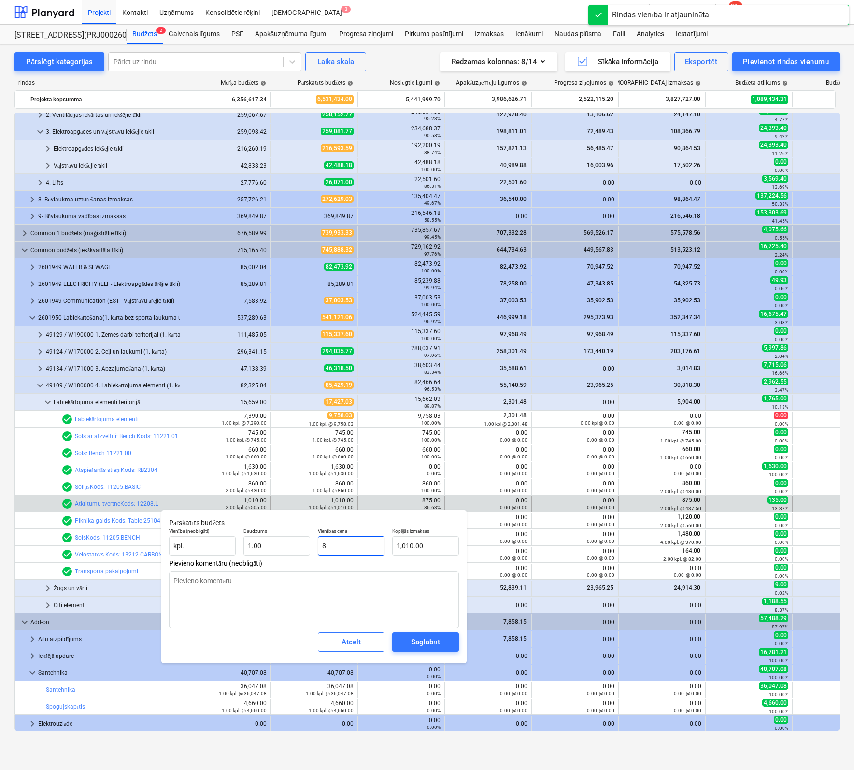
type input "8.00"
type textarea "x"
type input "87"
type input "87.00"
type textarea "x"
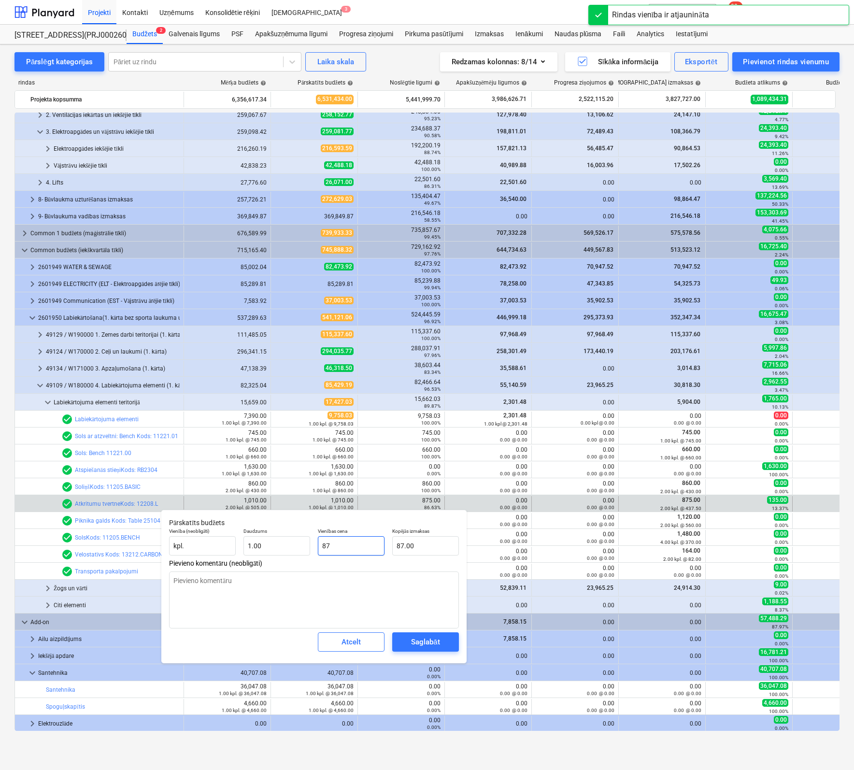
type input "875"
type input "875.00"
type input "875"
type textarea "x"
type input "875.00"
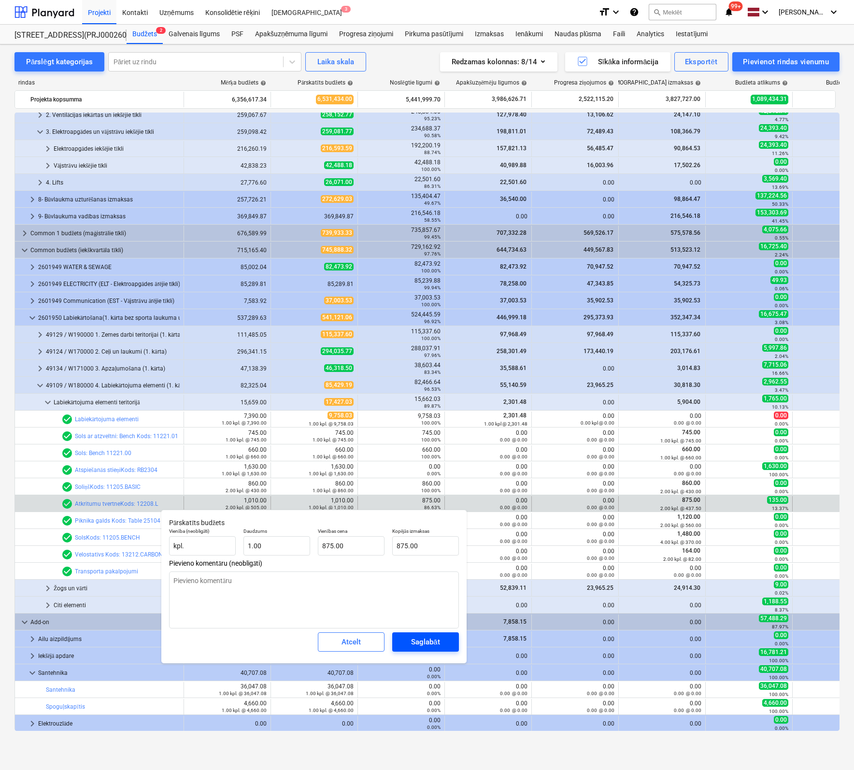
click at [425, 637] on div "Saglabāt" at bounding box center [425, 641] width 28 height 13
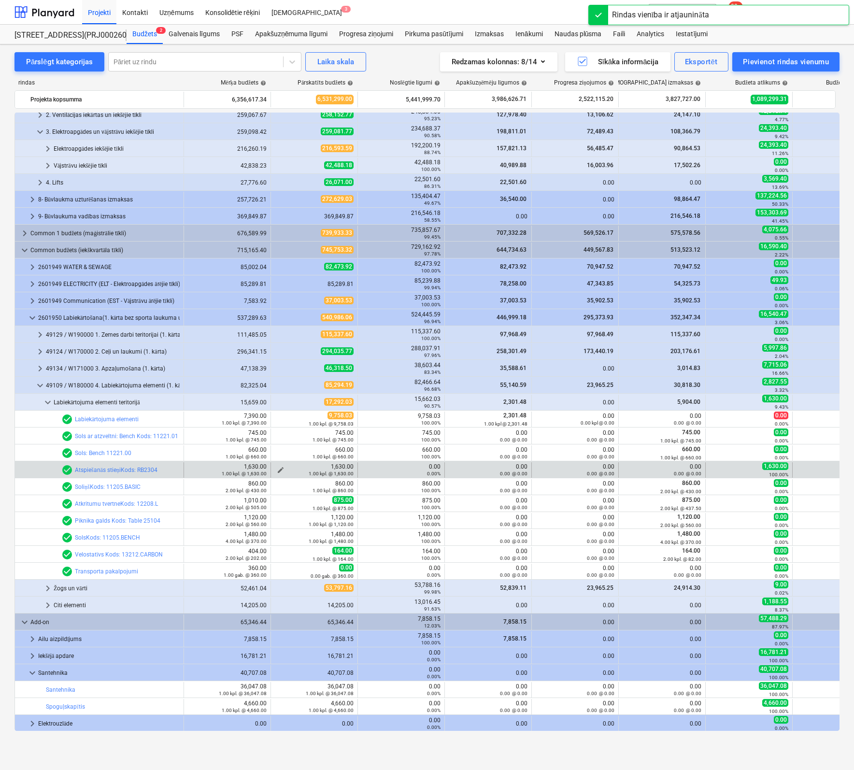
click at [277, 466] on span "edit" at bounding box center [281, 470] width 8 height 8
type textarea "x"
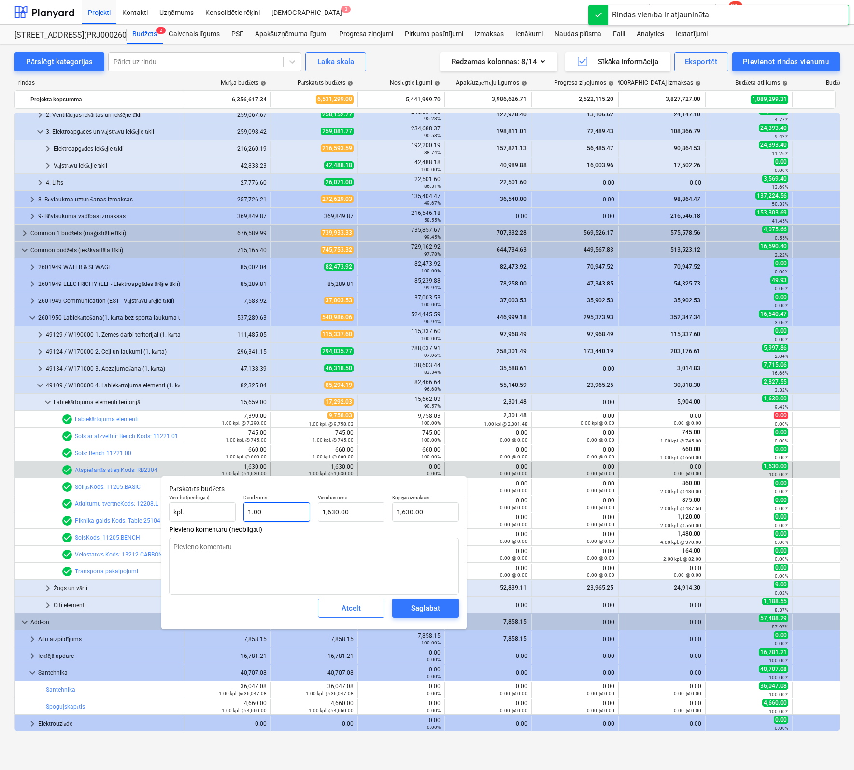
type input "1"
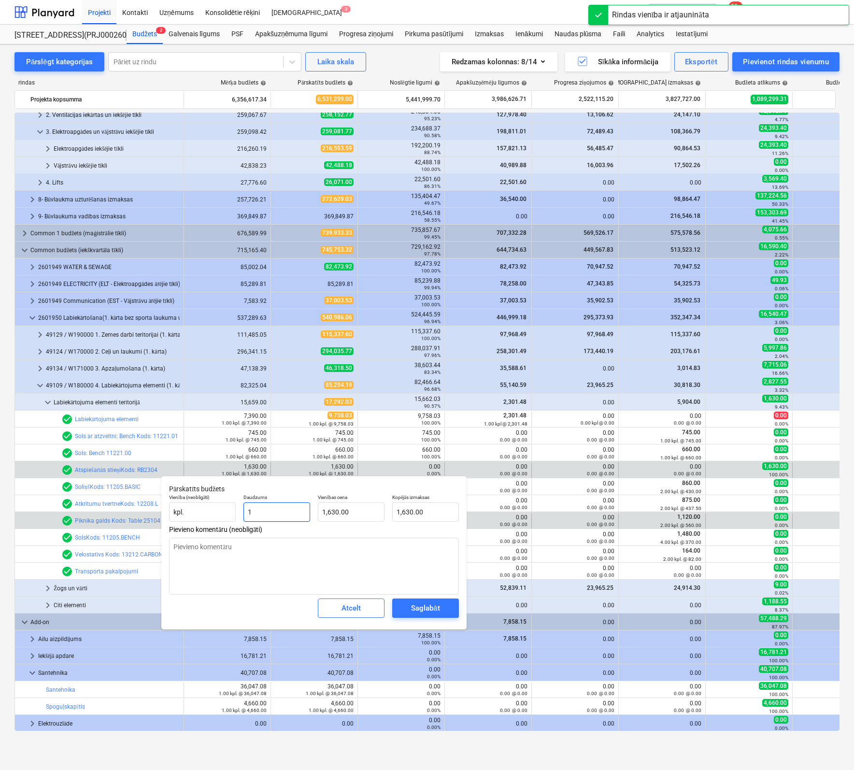
drag, startPoint x: 286, startPoint y: 516, endPoint x: 107, endPoint y: 511, distance: 179.2
click at [109, 511] on body "Projekti Kontakti Uzņēmums Konsolidētie rēķini Iesūtne 3 format_size keyboard_a…" at bounding box center [427, 385] width 854 height 770
type textarea "x"
type input "0.00"
type textarea "x"
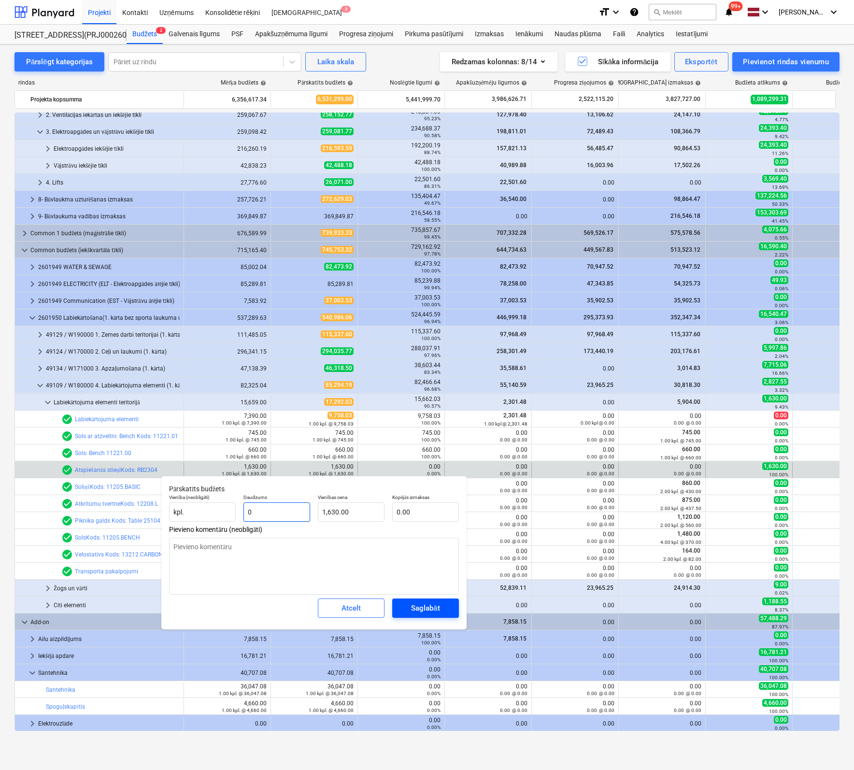
type input "0"
type textarea "x"
type input "0.00"
click at [447, 607] on button "Saglabāt" at bounding box center [425, 607] width 67 height 19
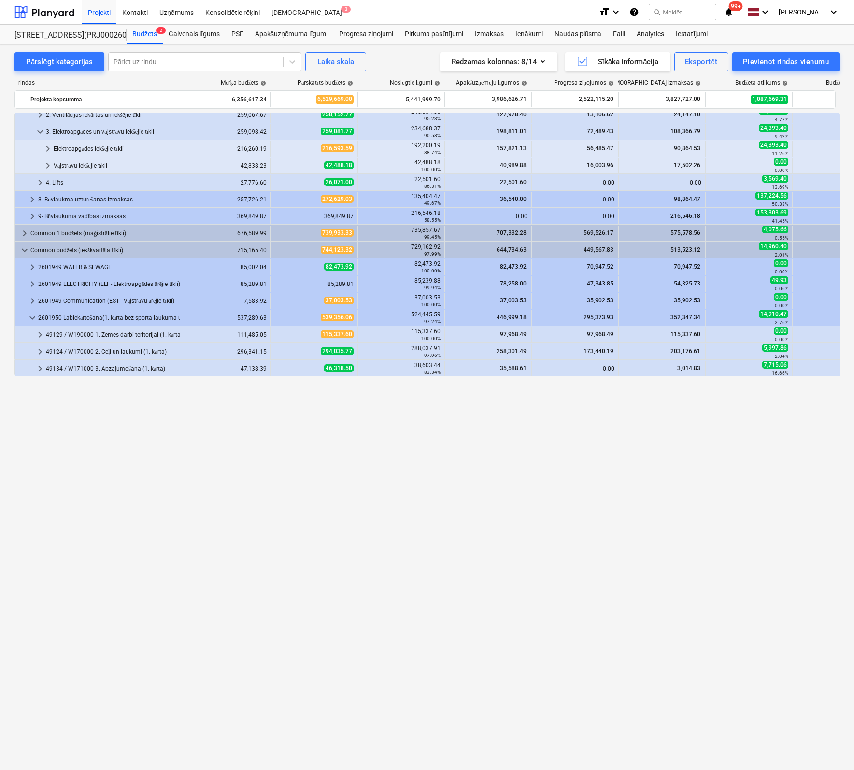
scroll to position [127, 0]
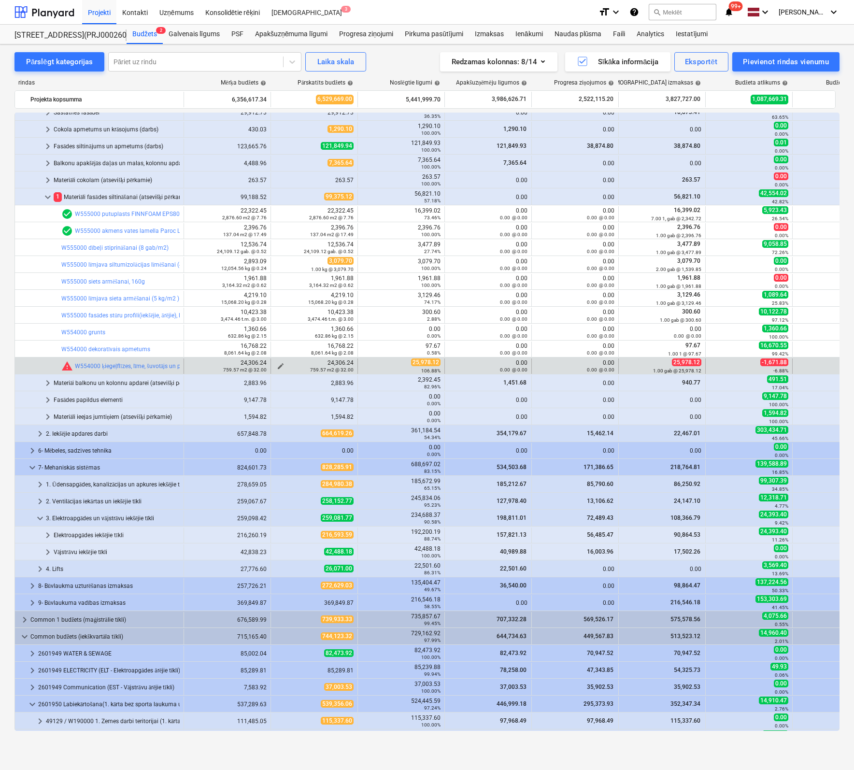
click at [281, 363] on span "edit" at bounding box center [281, 366] width 8 height 8
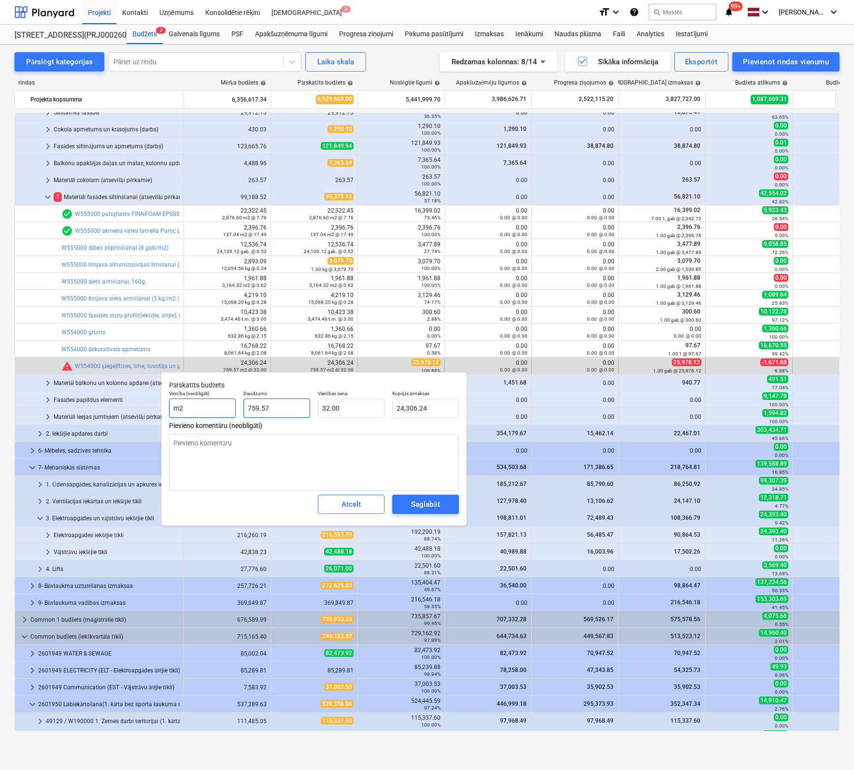
drag, startPoint x: 270, startPoint y: 408, endPoint x: 181, endPoint y: 411, distance: 89.9
click at [181, 411] on div "Vienība (neobligāti) m2 Daudzums 759.57 Vienības cena 32.00 Kopējās izmaksas 24…" at bounding box center [313, 403] width 297 height 35
type textarea "x"
type input "1"
type input "32.00"
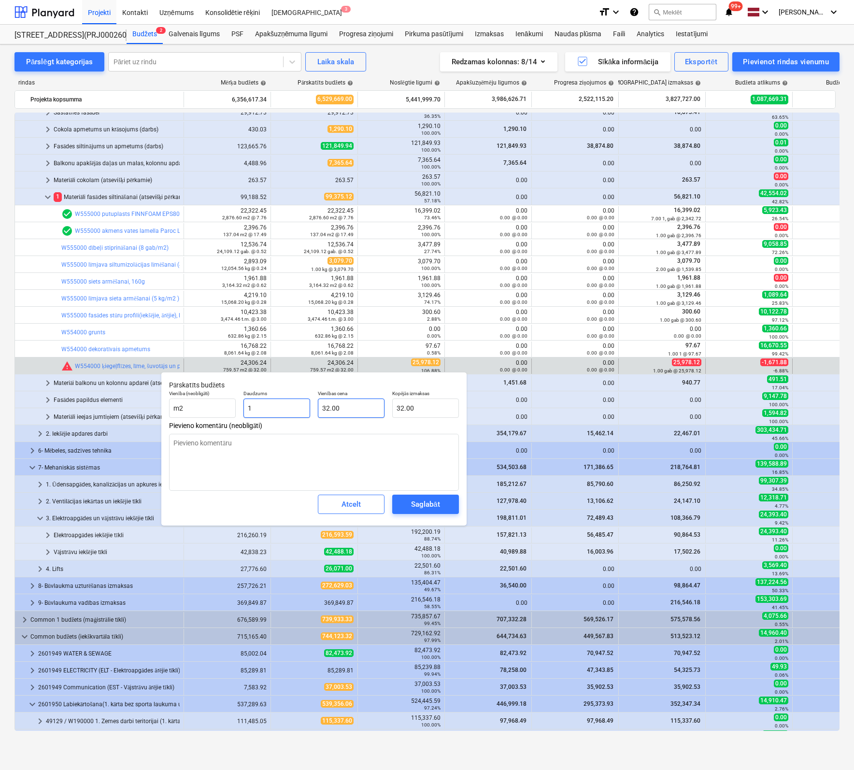
type input "1"
type textarea "x"
type input "1.00"
type input "32"
drag, startPoint x: 357, startPoint y: 407, endPoint x: 232, endPoint y: 412, distance: 125.2
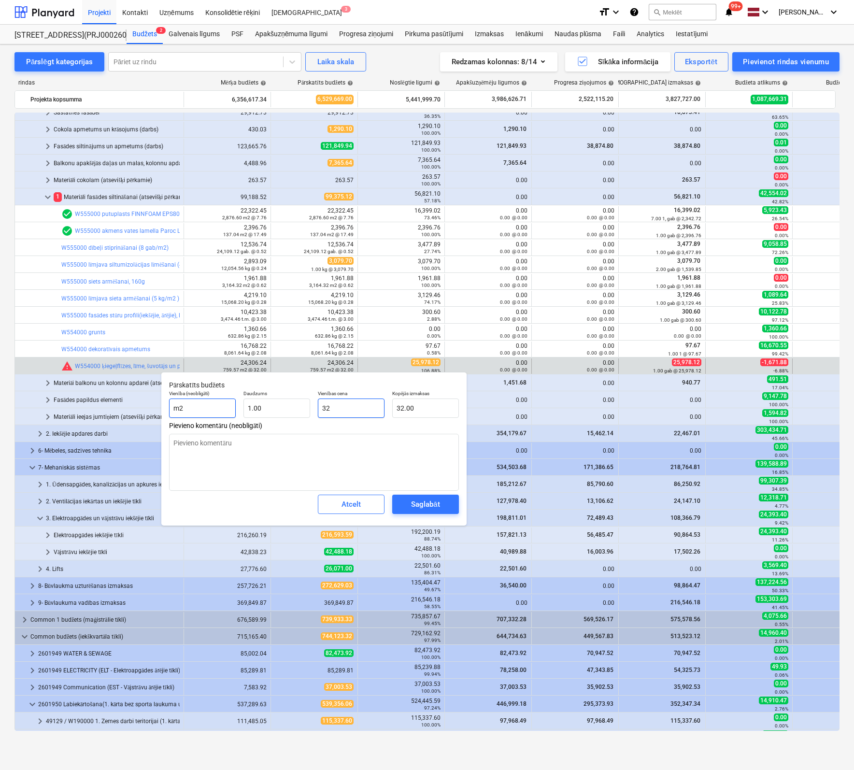
click at [233, 412] on div "Vienība (neobligāti) m2 Daudzums 1.00 Vienības cena 32 Kopējās izmaksas 32.00" at bounding box center [313, 403] width 297 height 35
type textarea "x"
type input "2"
type input "2.00"
type textarea "x"
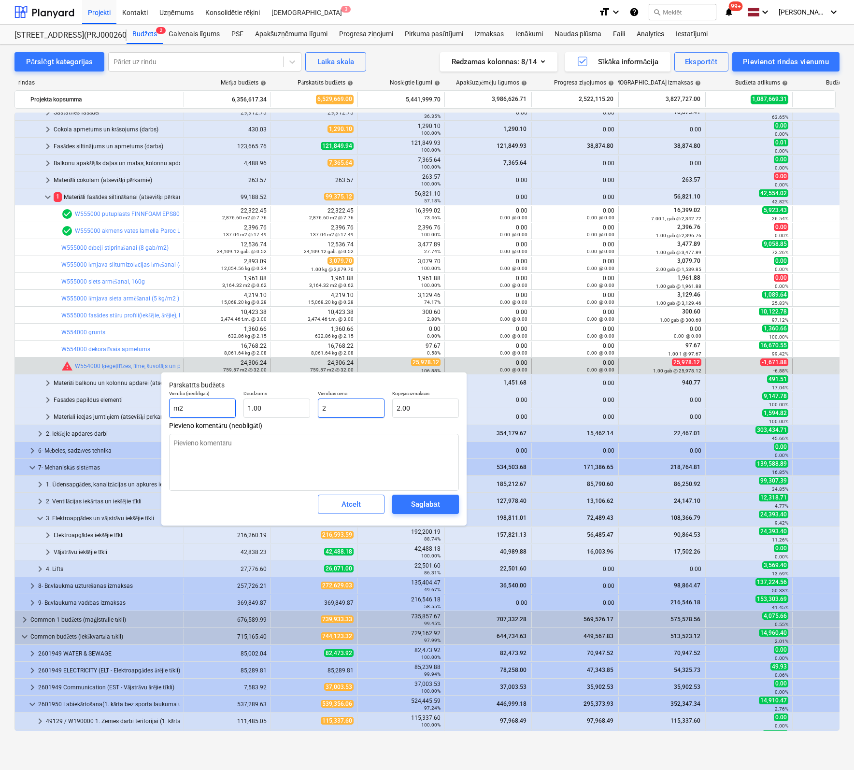
type input "25"
type input "25.00"
type textarea "x"
type input "259"
type input "259.00"
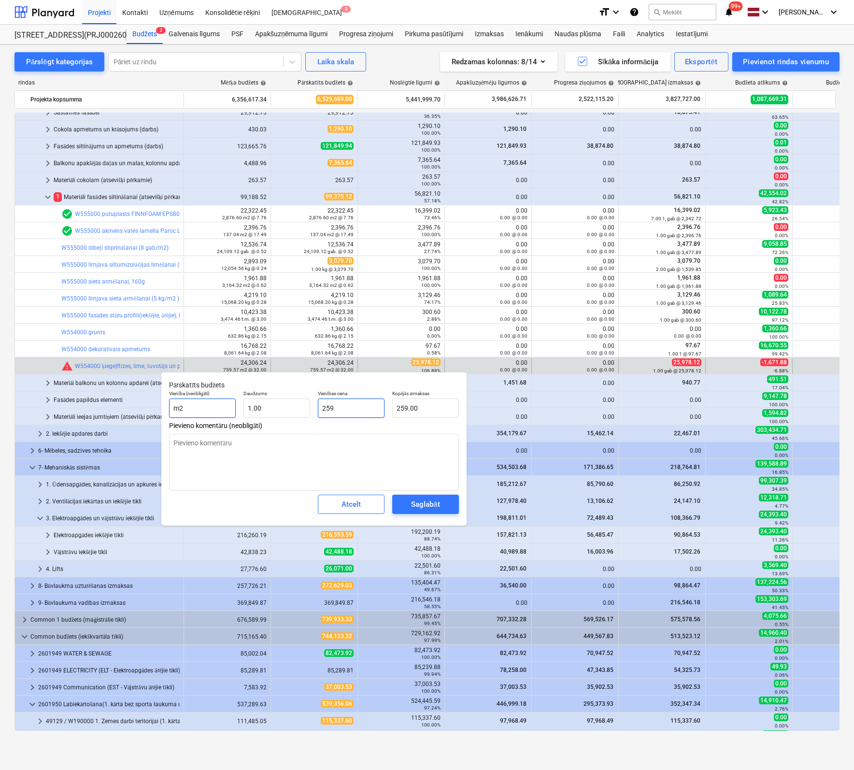
type textarea "x"
type input "2597"
type input "2,597.00"
type textarea "x"
type input "25978"
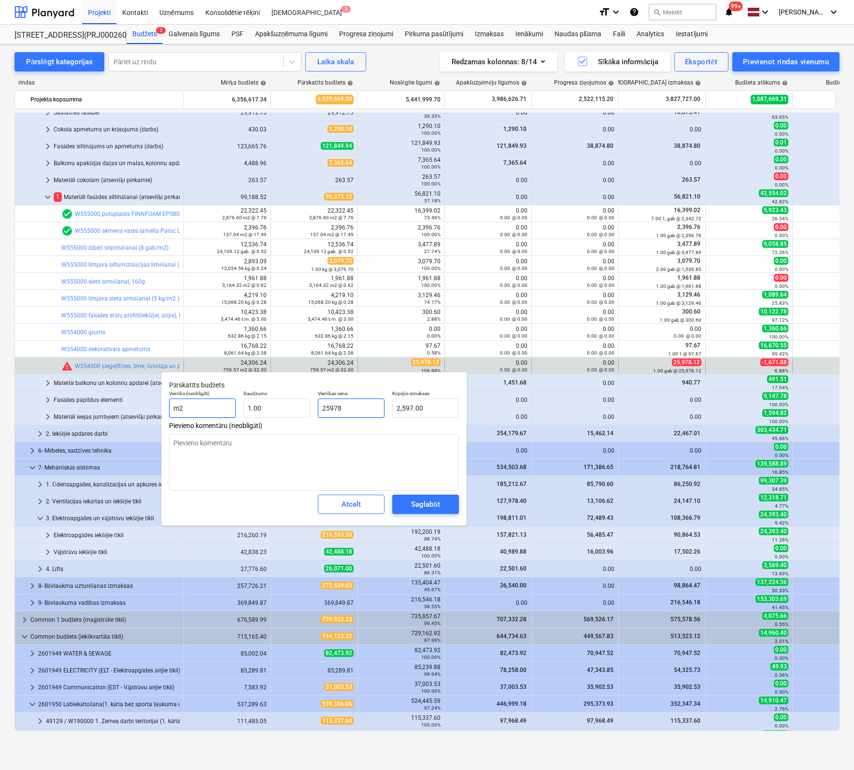
type input "25,978.00"
type textarea "x"
type input "25978."
type textarea "x"
type input "25978.1"
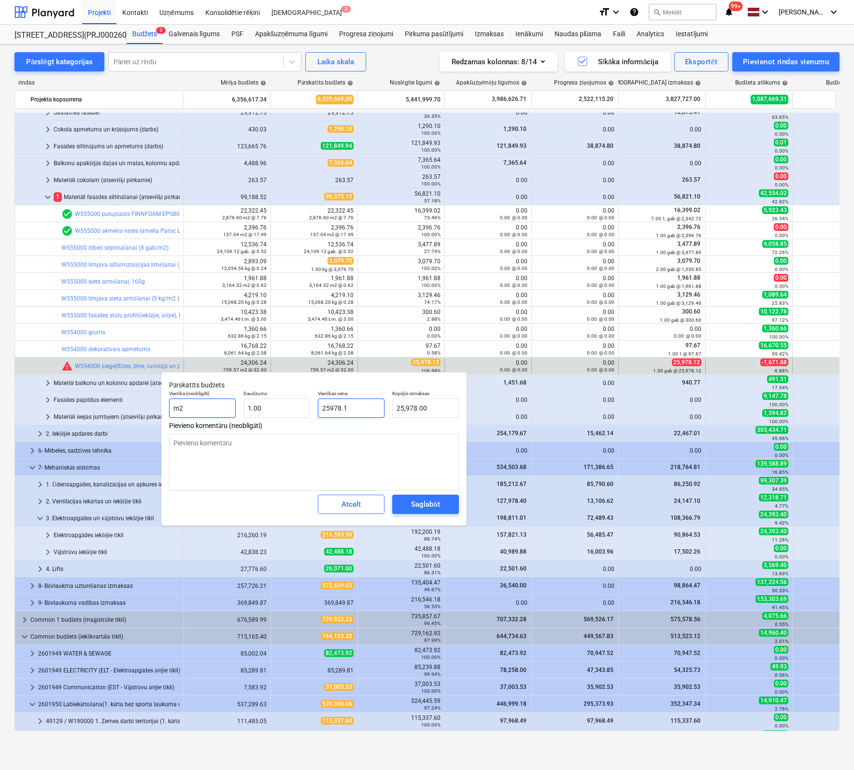
type input "25,978.10"
type textarea "x"
type input "25978.12"
type input "25,978.12"
type input "25978.12"
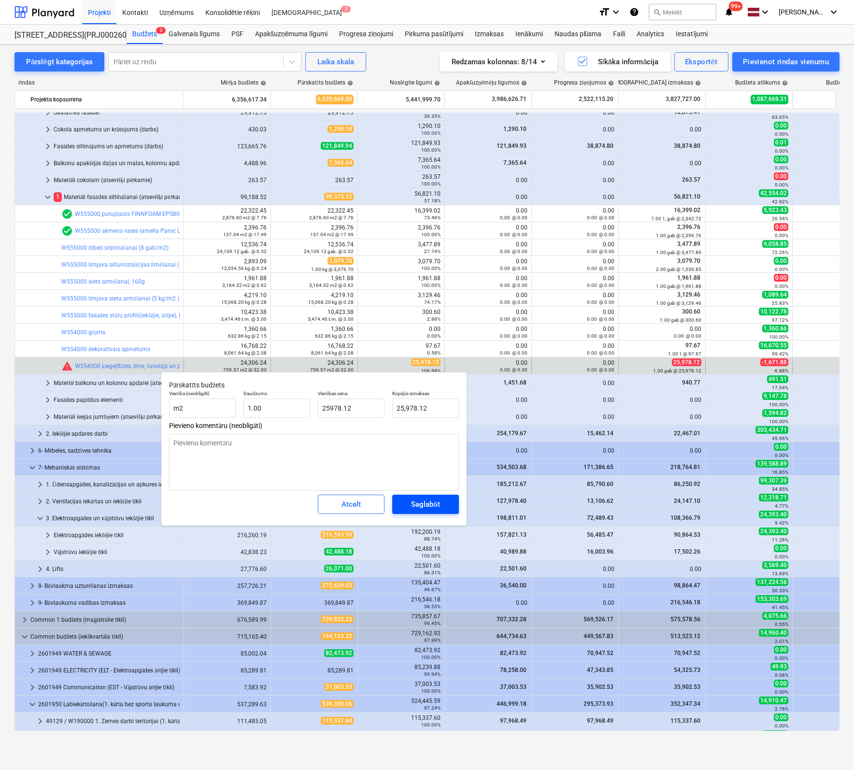
type textarea "x"
type input "25,978.12"
click at [423, 509] on div "Saglabāt" at bounding box center [425, 504] width 28 height 13
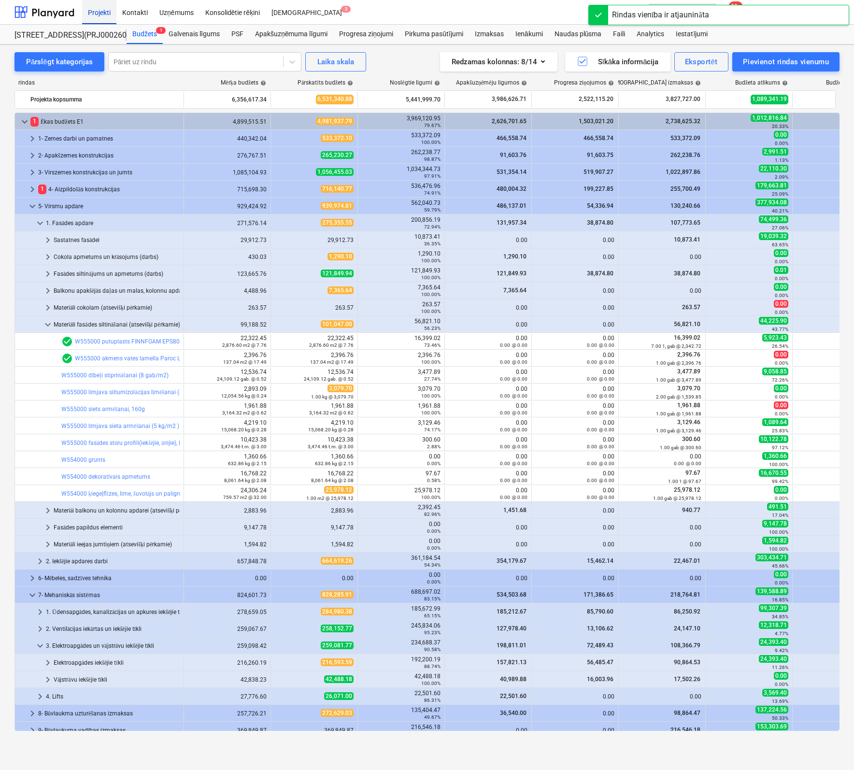
scroll to position [0, 0]
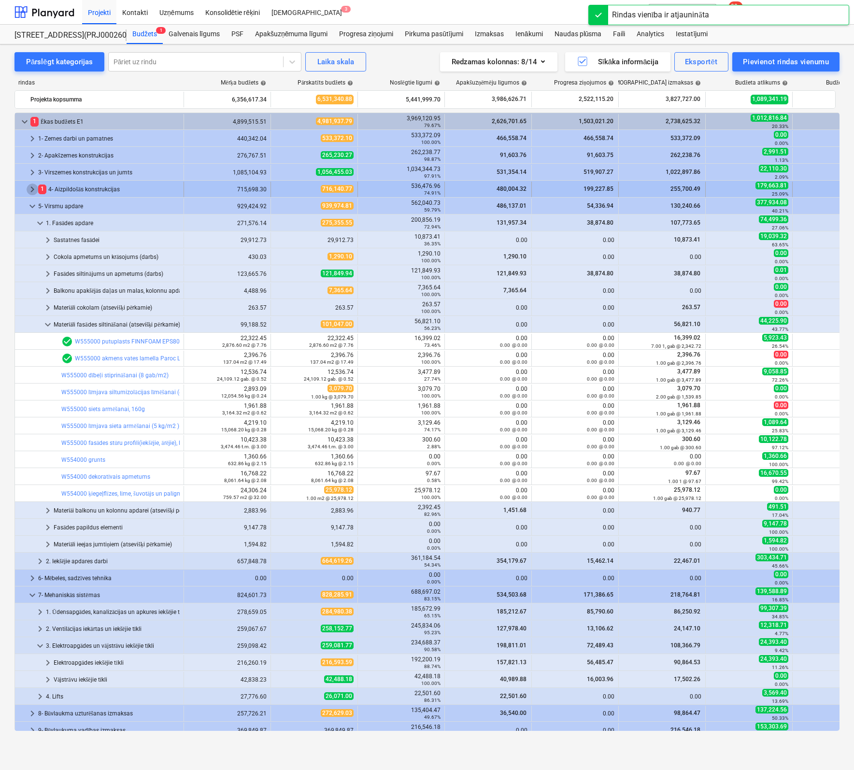
click at [31, 188] on span "keyboard_arrow_right" at bounding box center [33, 189] width 12 height 12
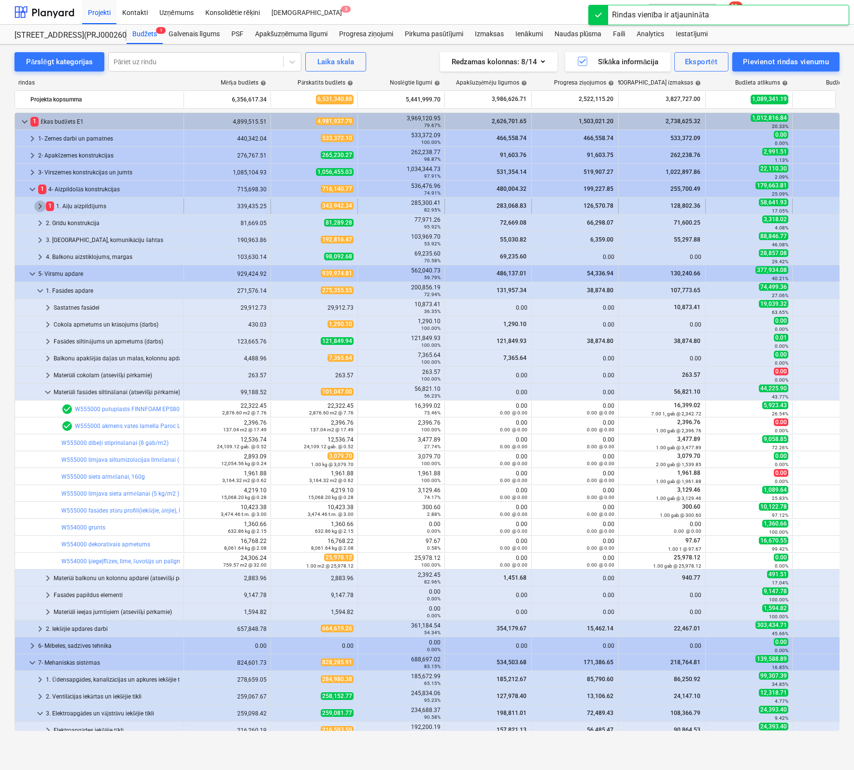
click at [42, 203] on span "keyboard_arrow_right" at bounding box center [40, 206] width 12 height 12
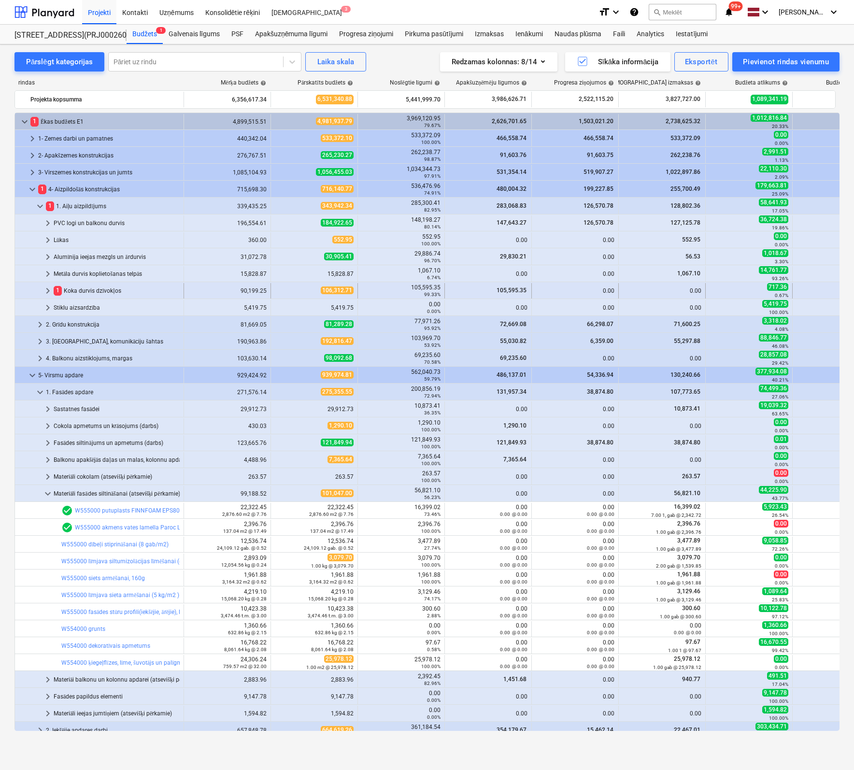
click at [46, 288] on span "keyboard_arrow_right" at bounding box center [48, 291] width 12 height 12
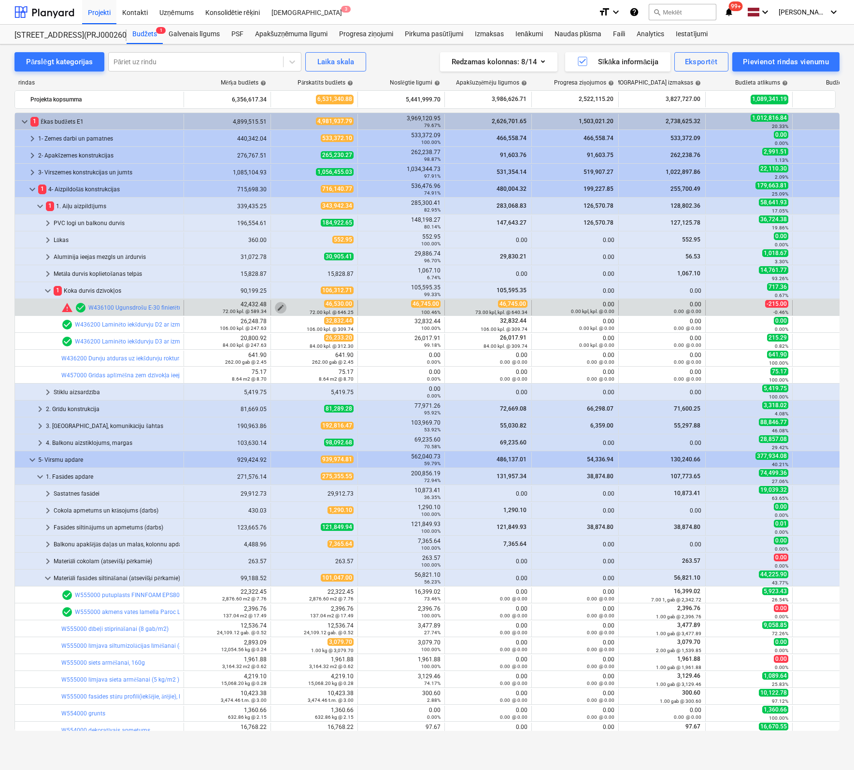
click at [281, 304] on span "edit" at bounding box center [281, 308] width 8 height 8
type textarea "x"
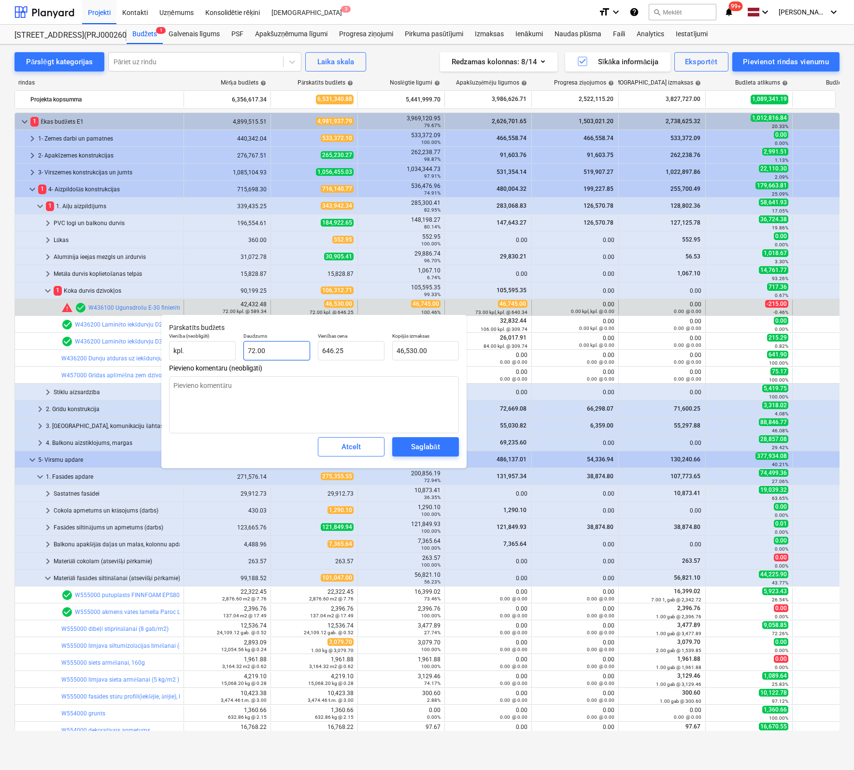
type input "72"
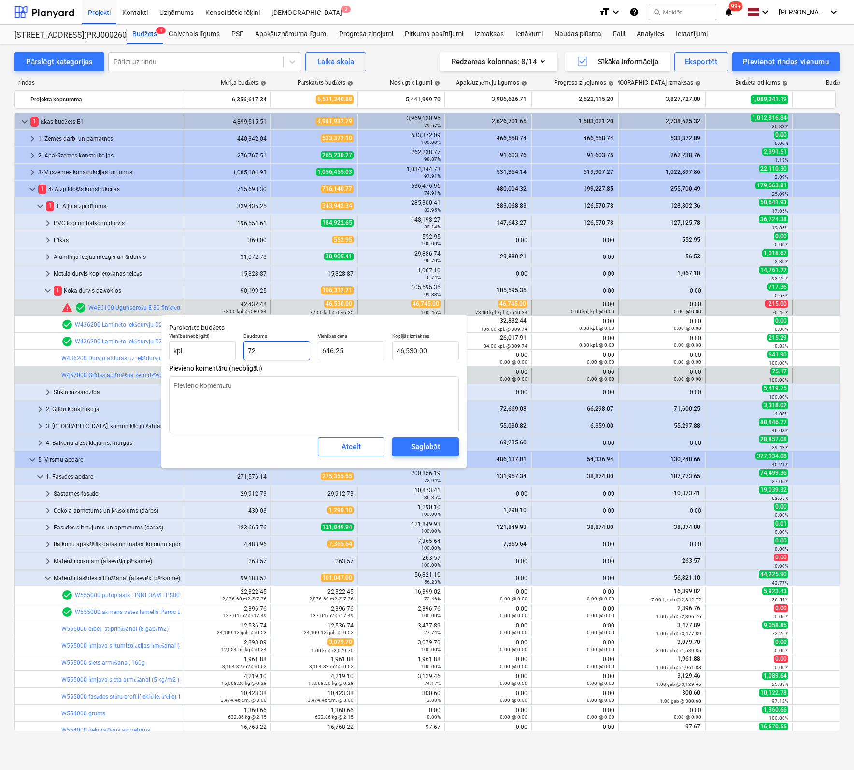
drag, startPoint x: 280, startPoint y: 350, endPoint x: 102, endPoint y: 367, distance: 178.1
click at [102, 367] on body "Projekti Kontakti Uzņēmums Konsolidētie rēķini Iesūtne 3 format_size keyboard_a…" at bounding box center [427, 385] width 854 height 770
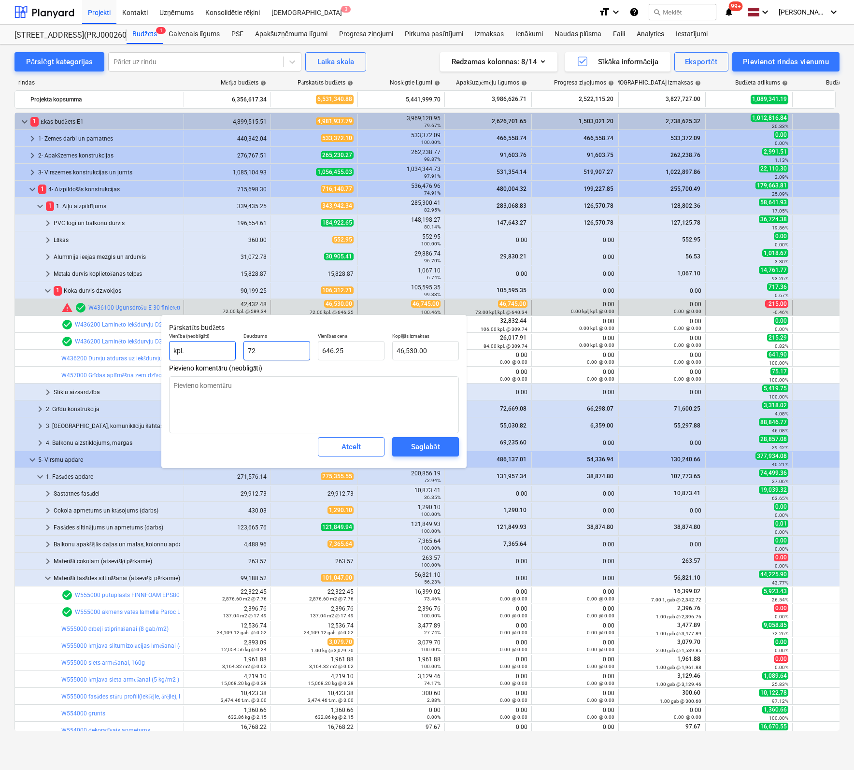
drag, startPoint x: 249, startPoint y: 353, endPoint x: 211, endPoint y: 353, distance: 37.2
click at [210, 353] on div "Vienība (neobligāti) kpl. Daudzums 72 Vienības cena 646.25 Kopējās izmaksas 46,…" at bounding box center [313, 346] width 297 height 35
type textarea "x"
type input "1"
type input "646.25"
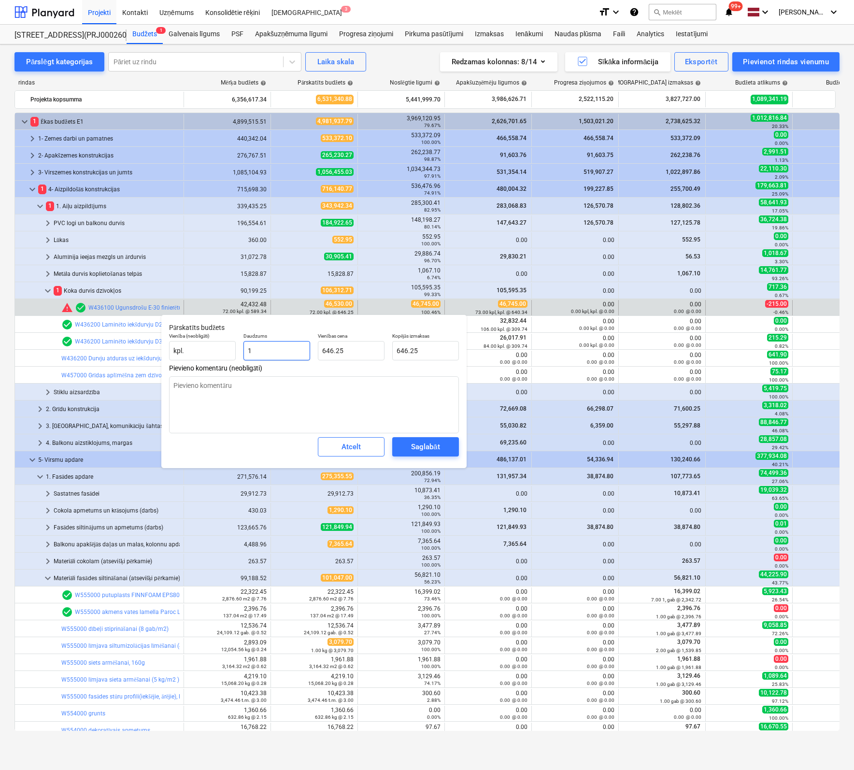
type input "1"
type textarea "x"
type input "1.00"
drag, startPoint x: 311, startPoint y: 357, endPoint x: 258, endPoint y: 364, distance: 53.1
click at [259, 364] on div "Vienība (neobligāti) kpl. Daudzums 1.00 Vienības cena 646.25 Kopējās izmaksas 6…" at bounding box center [313, 346] width 297 height 35
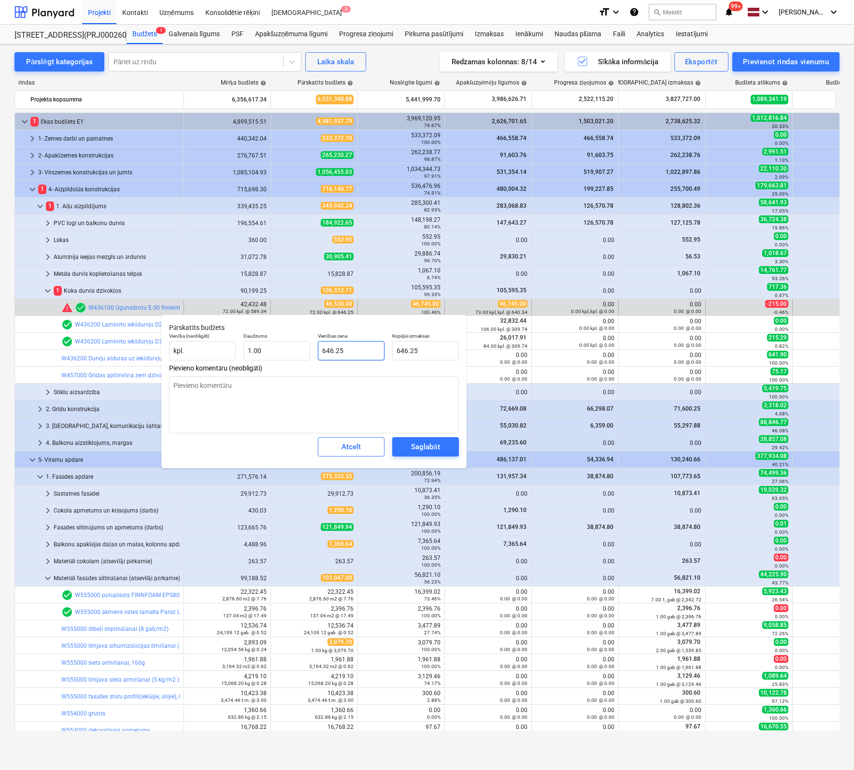
type textarea "x"
type input "4"
type input "4.00"
type textarea "x"
type input "45"
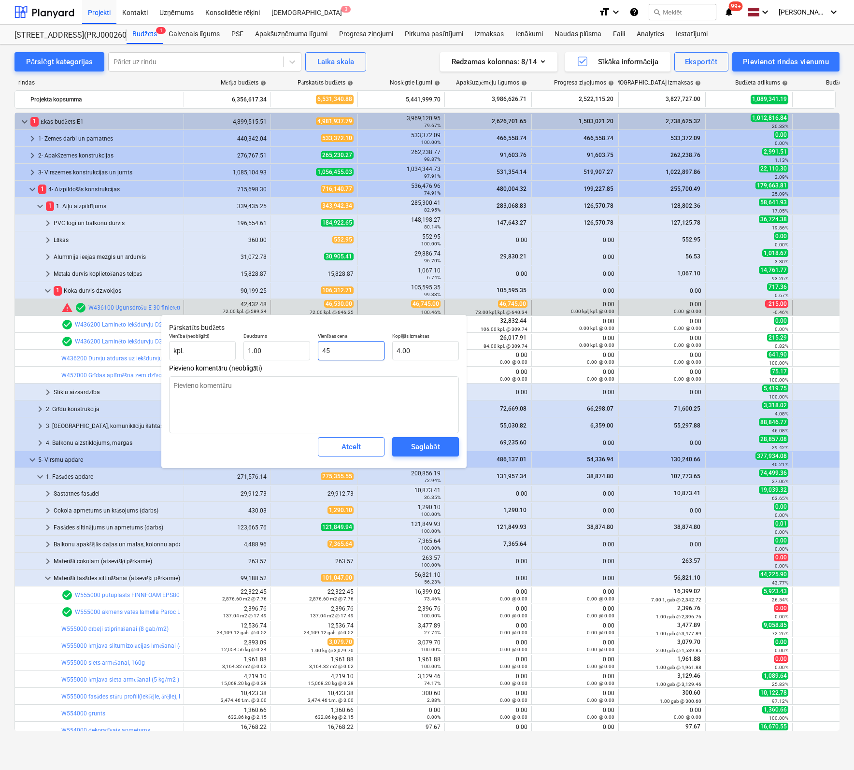
type input "45.00"
type textarea "x"
type input "457"
type input "457.00"
type textarea "x"
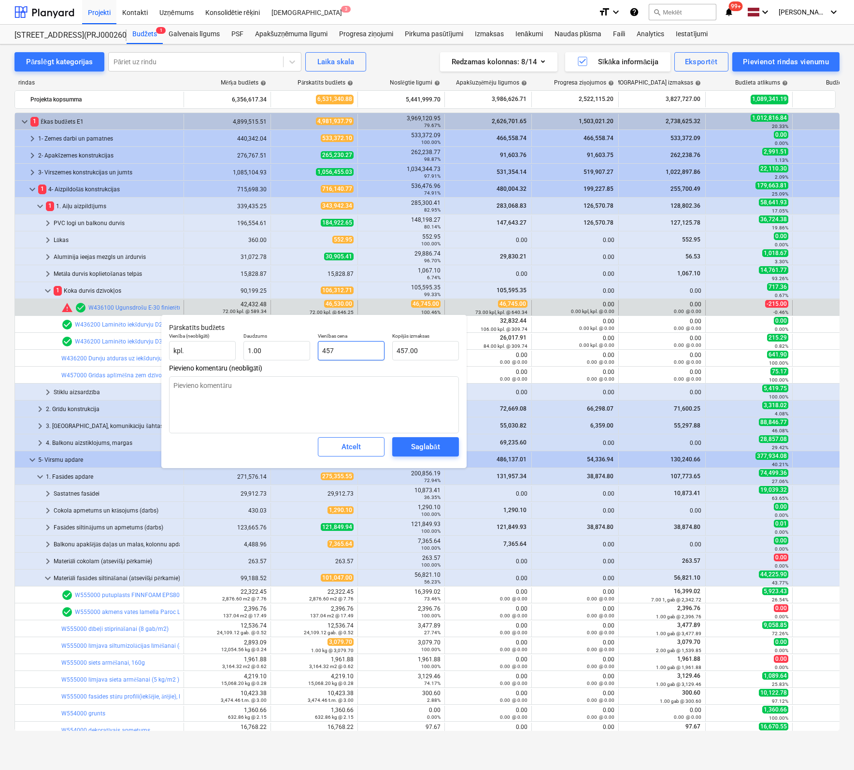
type input "4574"
type input "4,574.00"
type textarea "x"
type input "45745"
type input "45,745.00"
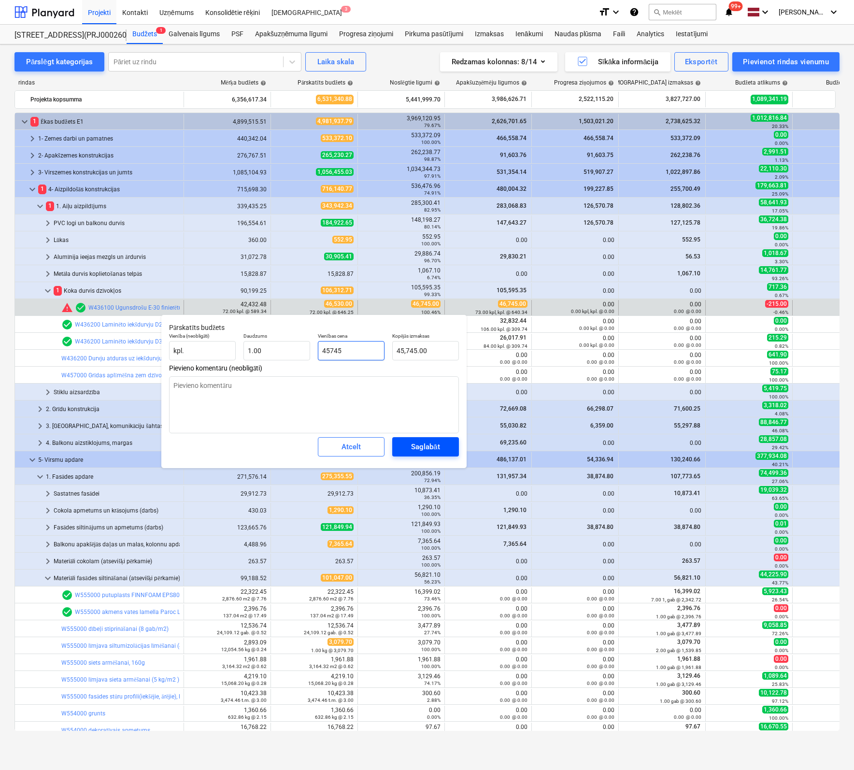
type input "45745"
type textarea "x"
type input "45,745.00"
click at [408, 443] on span "Saglabāt" at bounding box center [425, 446] width 43 height 13
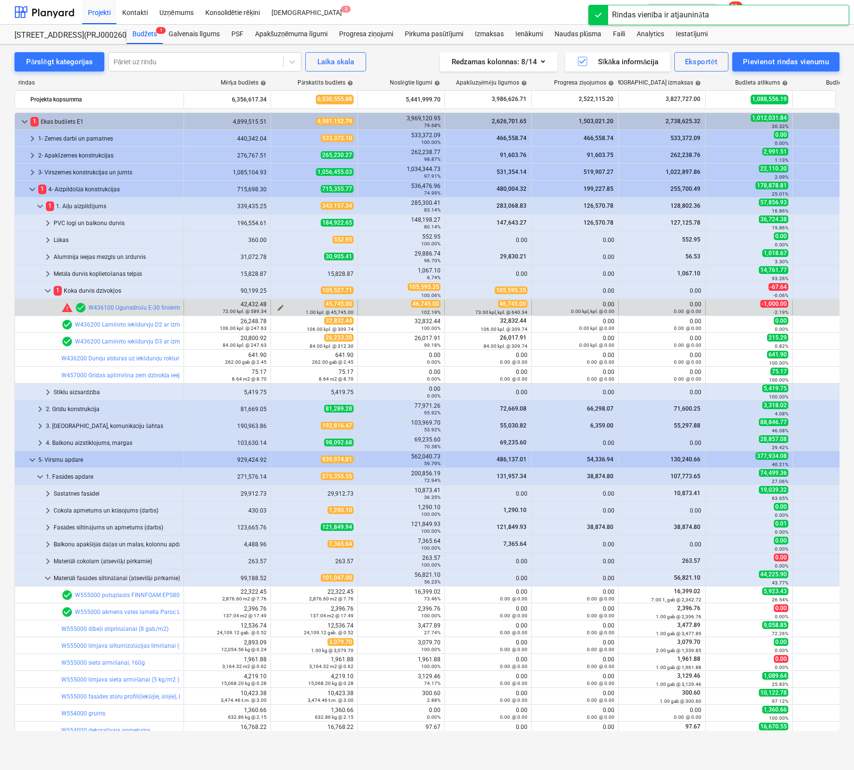
click at [277, 306] on span "edit" at bounding box center [281, 308] width 8 height 8
type textarea "x"
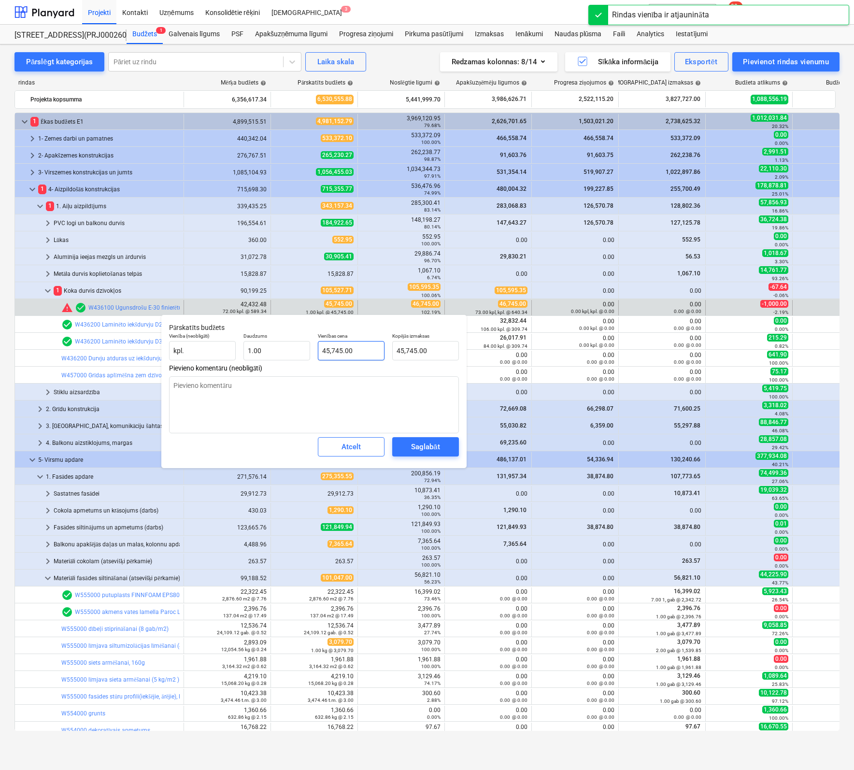
type input "45745"
click at [328, 350] on input "45745" at bounding box center [351, 350] width 67 height 19
type textarea "x"
type input "4745"
type input "4,745.00"
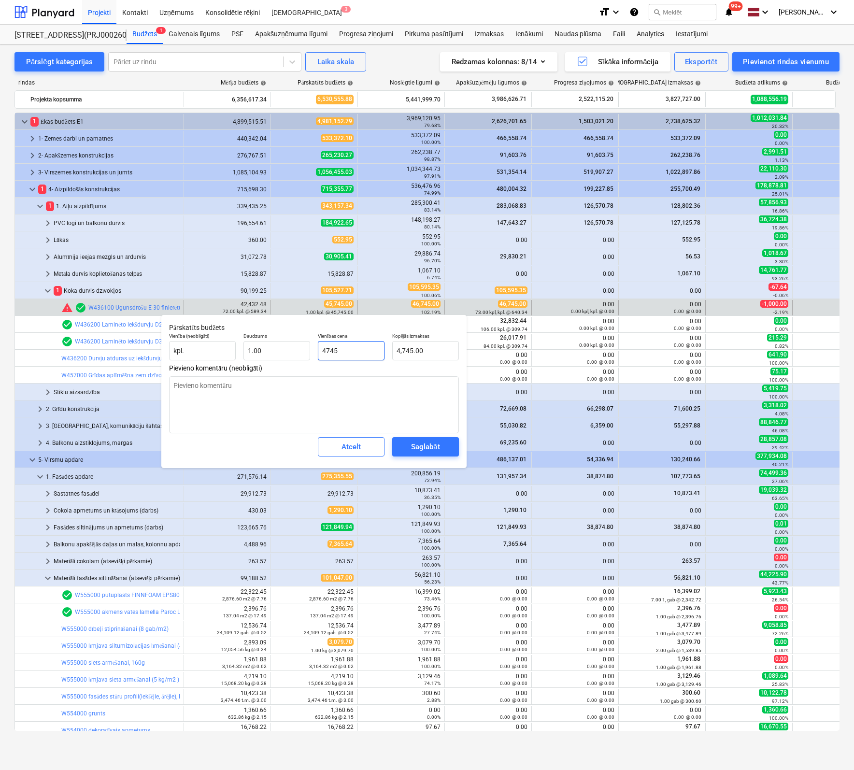
type textarea "x"
type input "46745"
type input "46,745.00"
type input "46745"
type textarea "x"
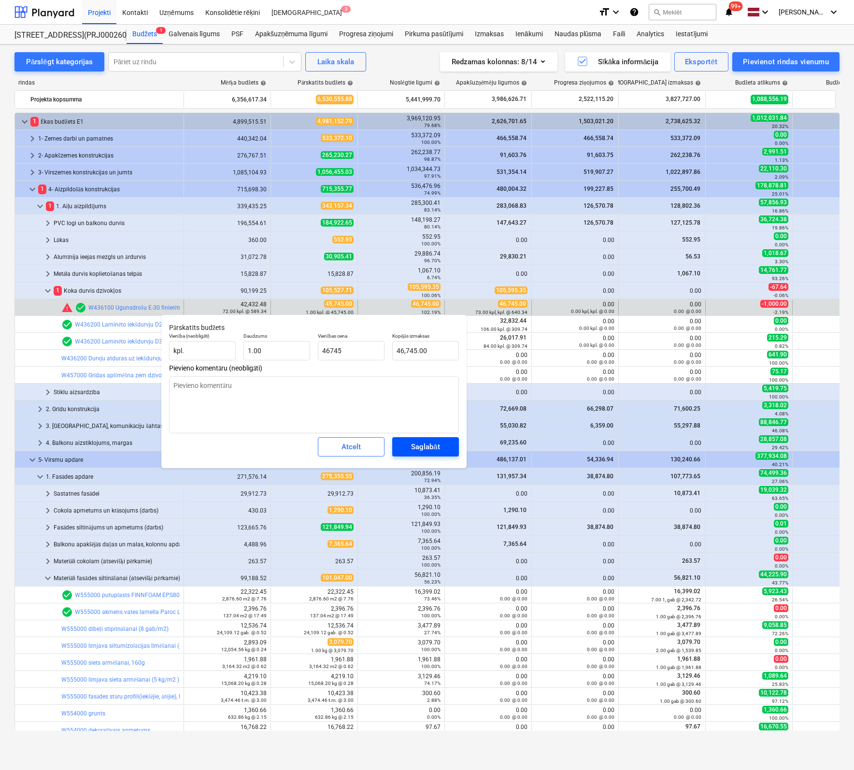
type input "46,745.00"
click at [423, 447] on div "Saglabāt" at bounding box center [425, 446] width 28 height 13
type textarea "x"
